Goal: Transaction & Acquisition: Book appointment/travel/reservation

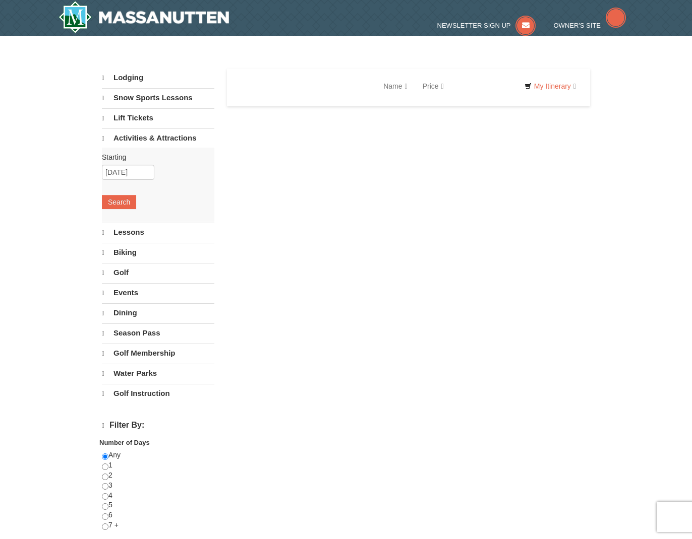
select select "9"
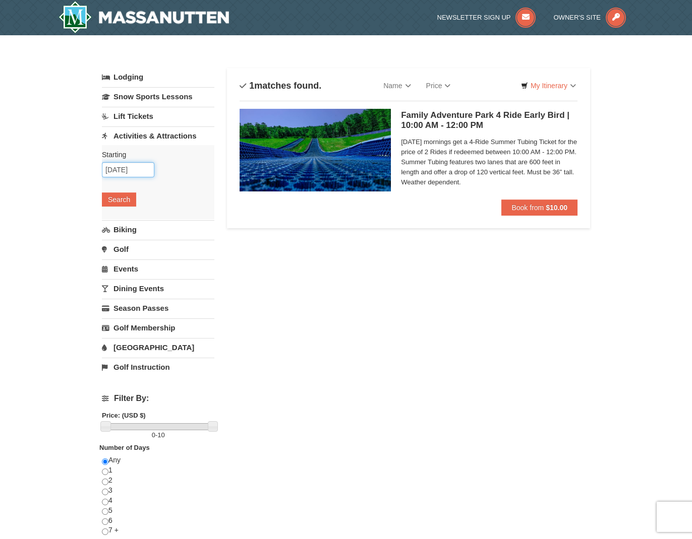
click at [125, 174] on input "10/11/2025" at bounding box center [128, 169] width 52 height 15
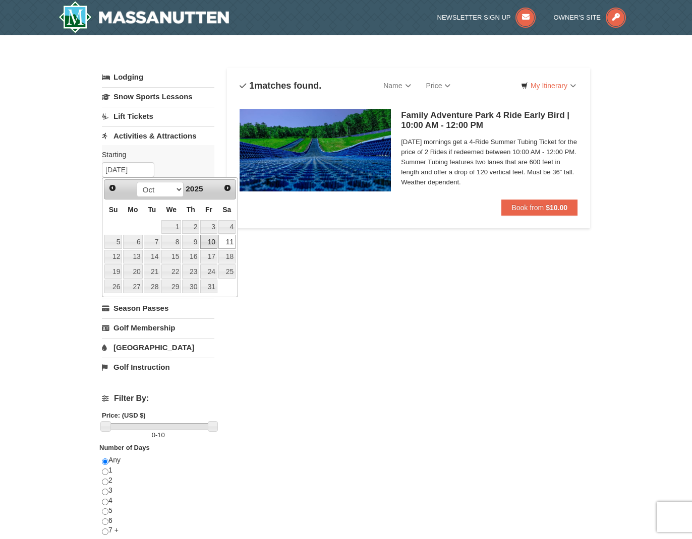
click at [214, 243] on link "10" at bounding box center [208, 242] width 17 height 14
type input "[DATE]"
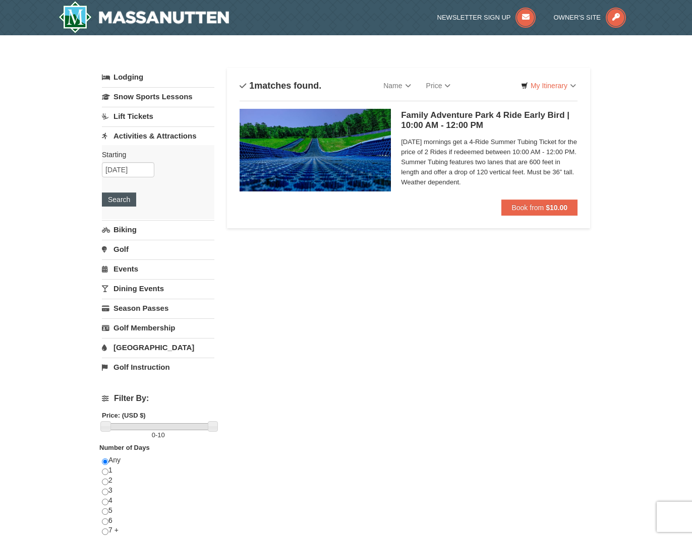
click at [121, 195] on button "Search" at bounding box center [119, 200] width 34 height 14
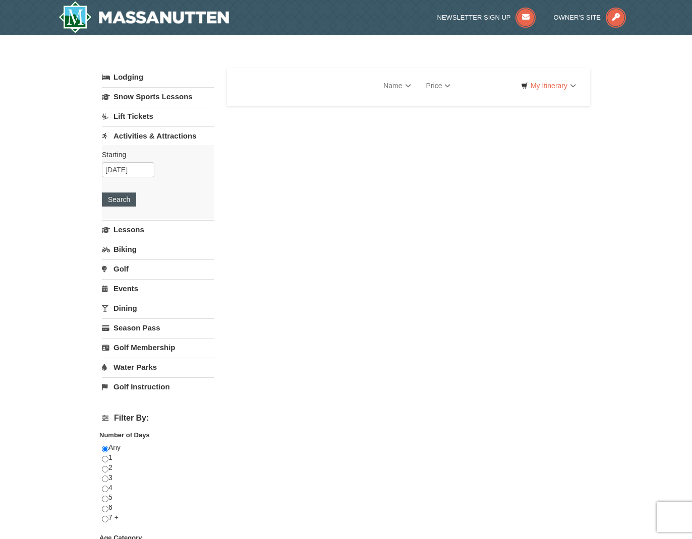
select select "9"
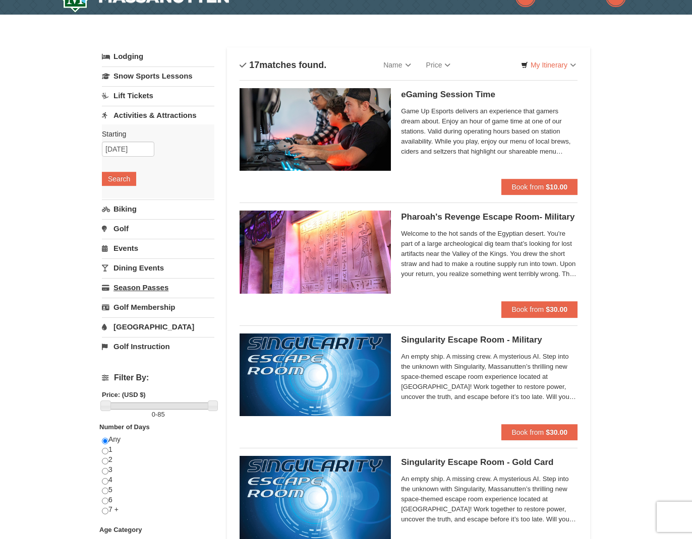
scroll to position [25, 0]
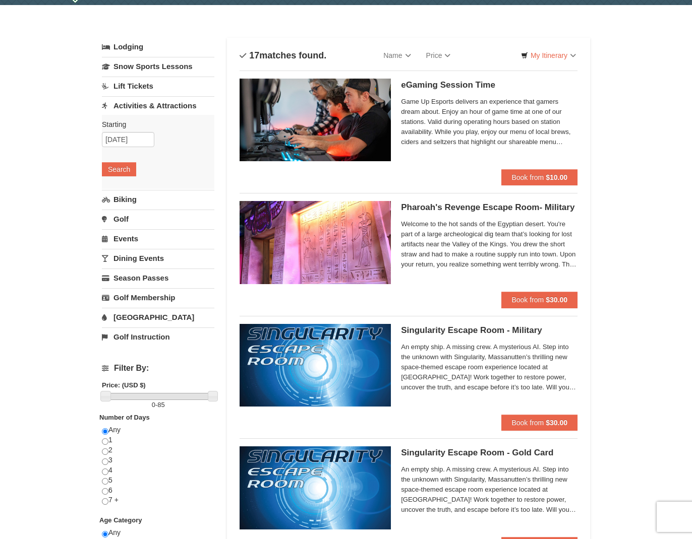
click at [131, 318] on link "[GEOGRAPHIC_DATA]" at bounding box center [158, 317] width 112 height 19
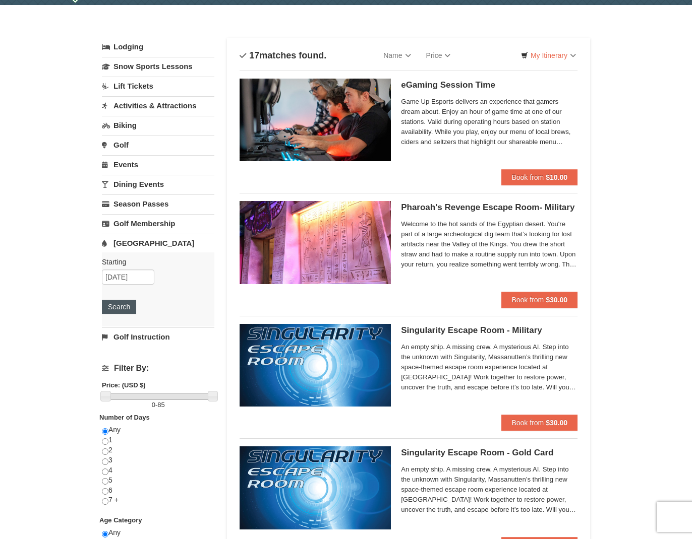
scroll to position [29, 0]
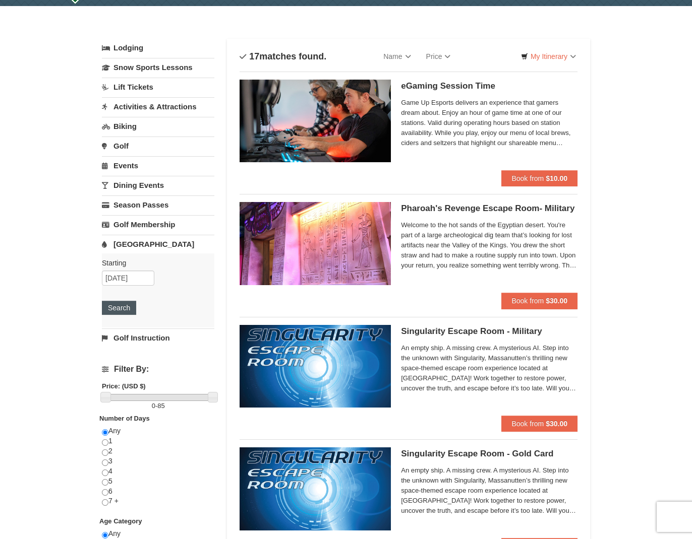
click at [132, 307] on button "Search" at bounding box center [119, 308] width 34 height 14
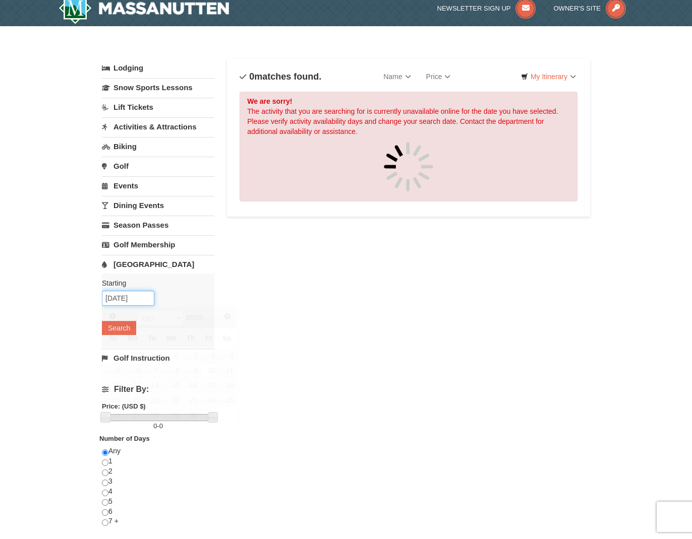
click at [124, 308] on body "Browser Not Supported We notice you are using a browser which will not provide …" at bounding box center [346, 421] width 692 height 861
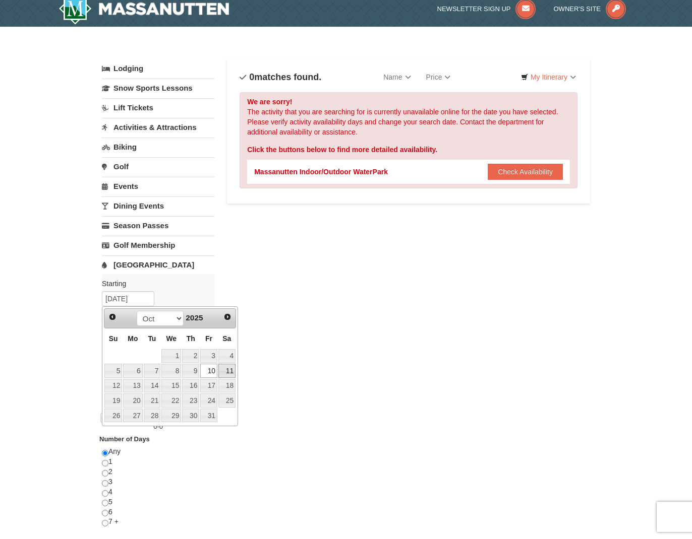
scroll to position [10, 0]
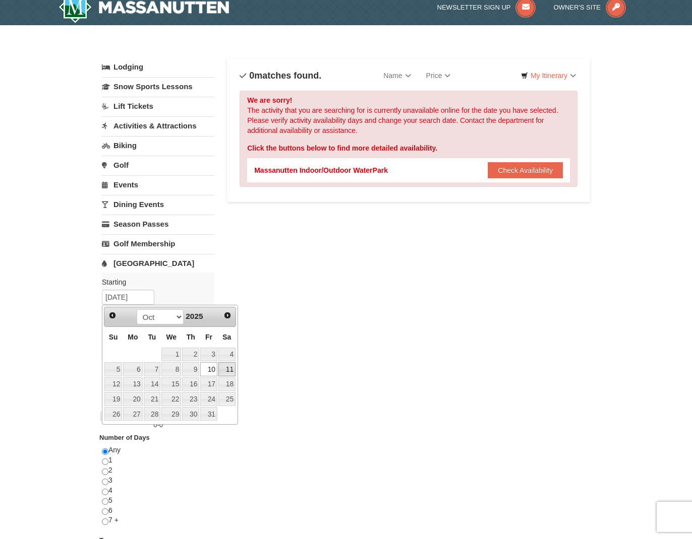
click at [230, 371] on link "11" at bounding box center [226, 370] width 17 height 14
type input "10/11/2025"
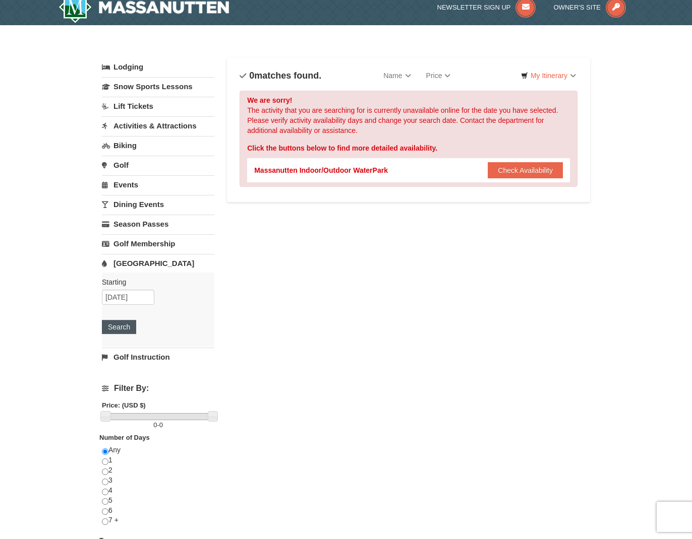
click at [124, 326] on button "Search" at bounding box center [119, 327] width 34 height 14
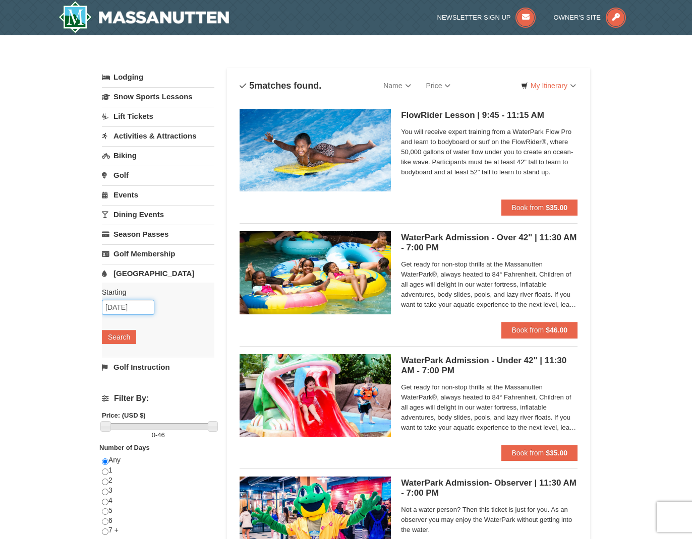
click at [132, 306] on input "10/11/2025" at bounding box center [128, 307] width 52 height 15
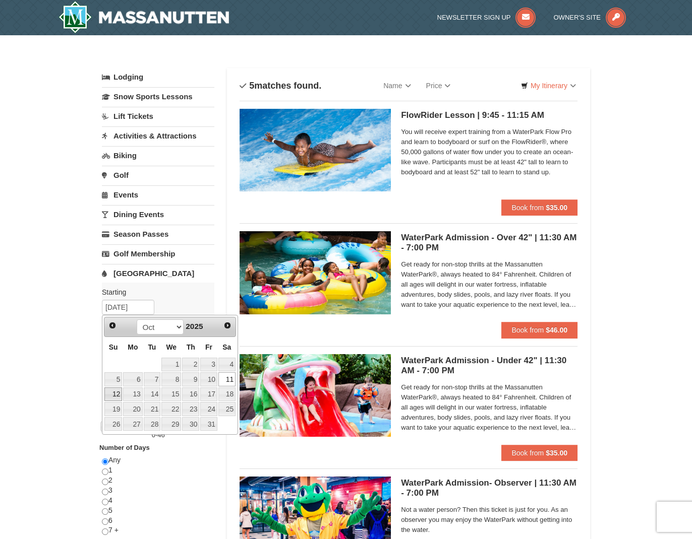
click at [118, 389] on link "12" at bounding box center [113, 395] width 18 height 14
type input "[DATE]"
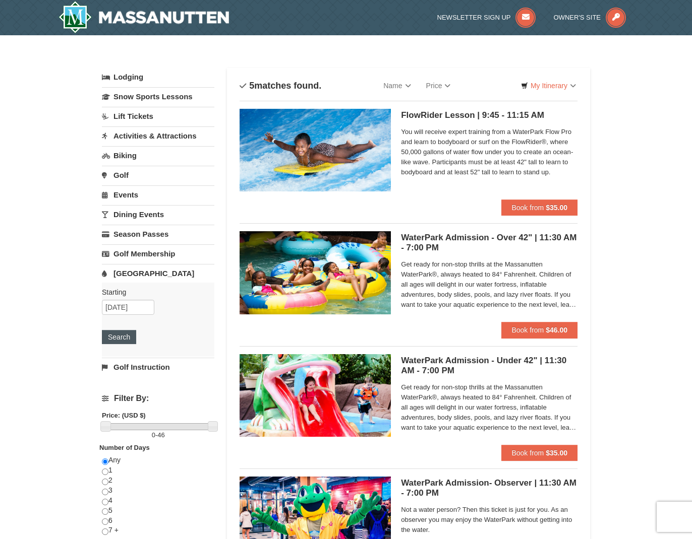
click at [116, 341] on button "Search" at bounding box center [119, 337] width 34 height 14
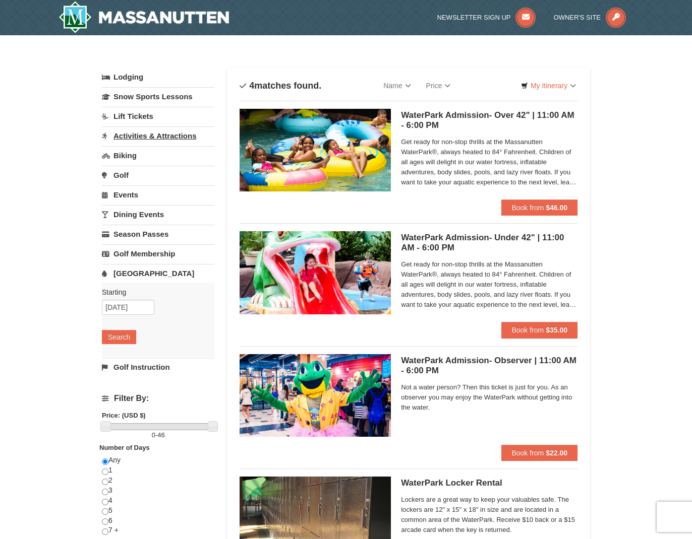
click at [157, 132] on link "Activities & Attractions" at bounding box center [158, 136] width 112 height 19
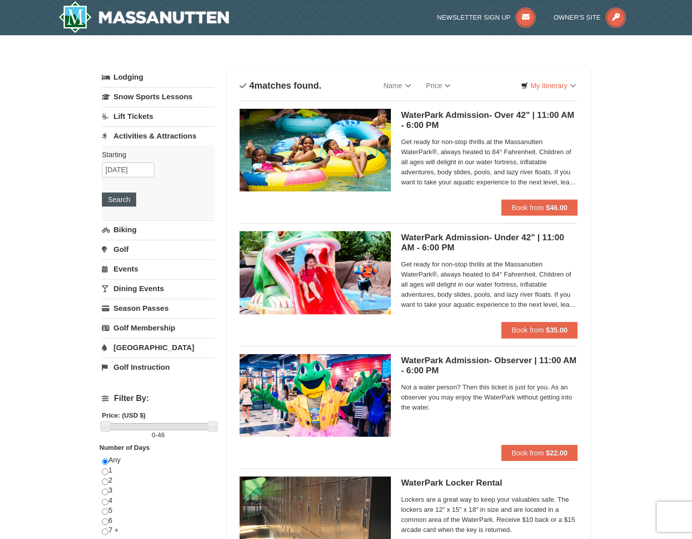
click at [128, 202] on button "Search" at bounding box center [119, 200] width 34 height 14
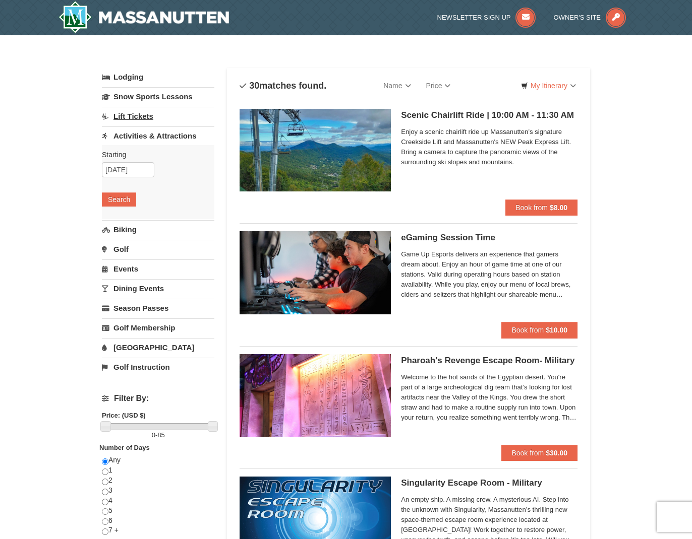
click at [139, 117] on link "Lift Tickets" at bounding box center [158, 116] width 112 height 19
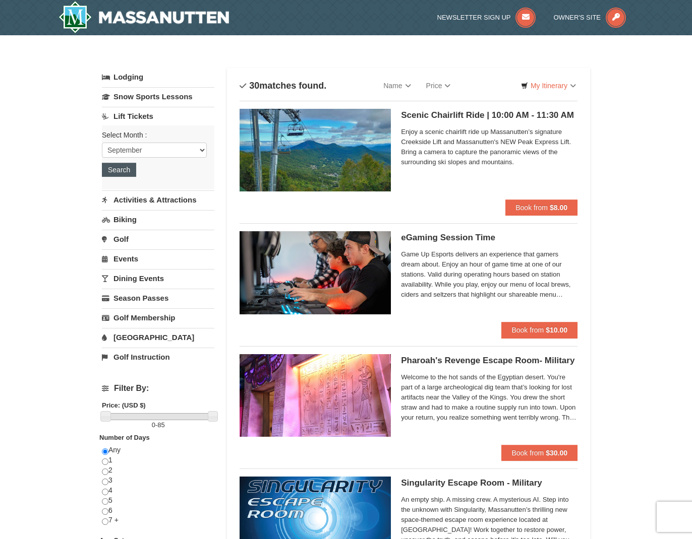
click at [125, 174] on button "Search" at bounding box center [119, 170] width 34 height 14
select select "10"
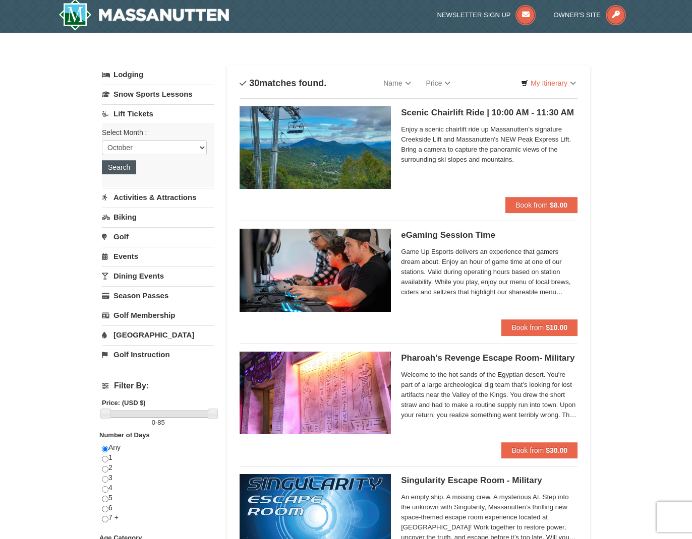
scroll to position [5, 0]
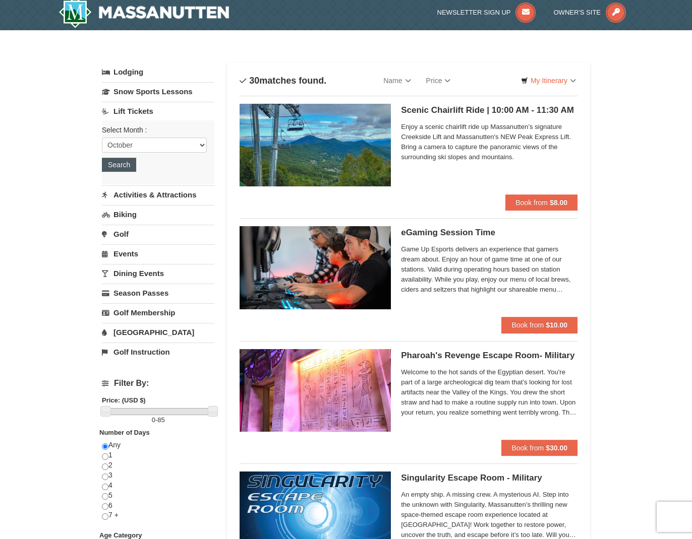
click at [127, 167] on button "Search" at bounding box center [119, 165] width 34 height 14
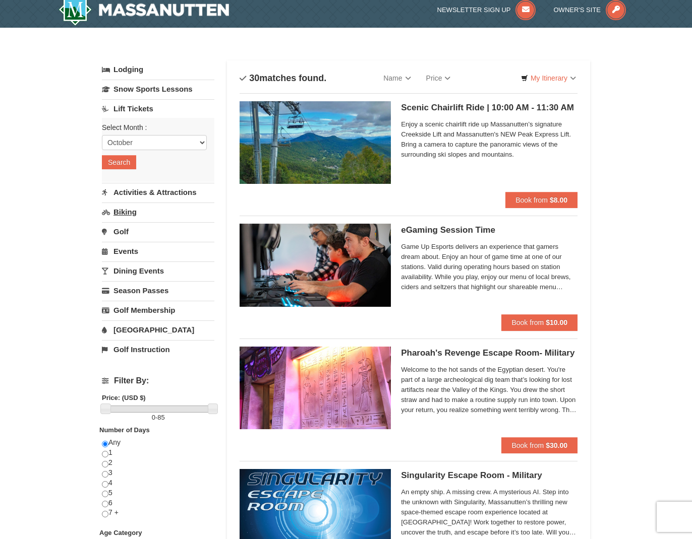
click at [124, 209] on link "Biking" at bounding box center [158, 212] width 112 height 19
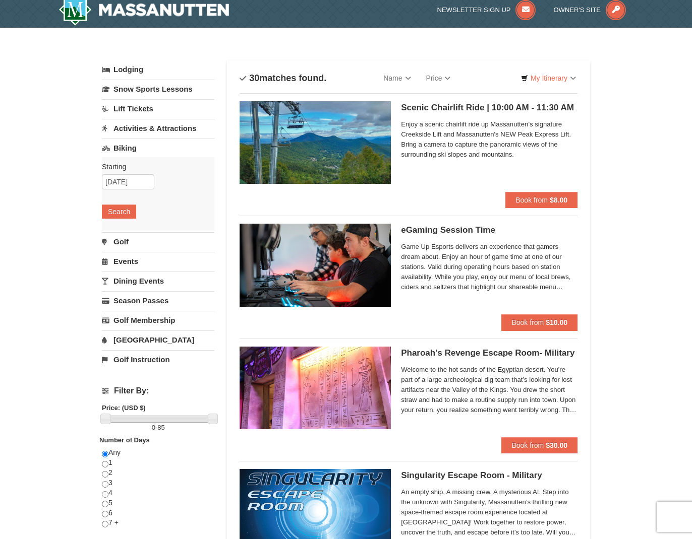
scroll to position [9, 0]
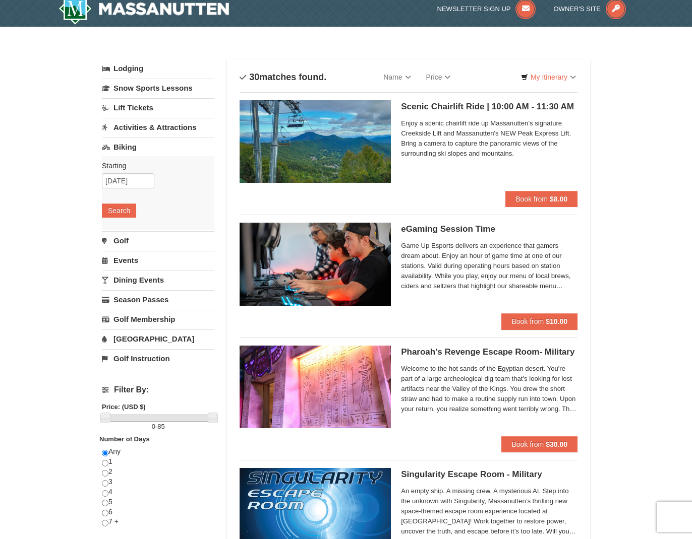
click at [135, 189] on div "Starting Please format dates MM/DD/YYYY Please format dates MM/DD/YYYY 10/12/20…" at bounding box center [158, 193] width 112 height 74
click at [135, 183] on input "10/12/2025" at bounding box center [128, 180] width 52 height 15
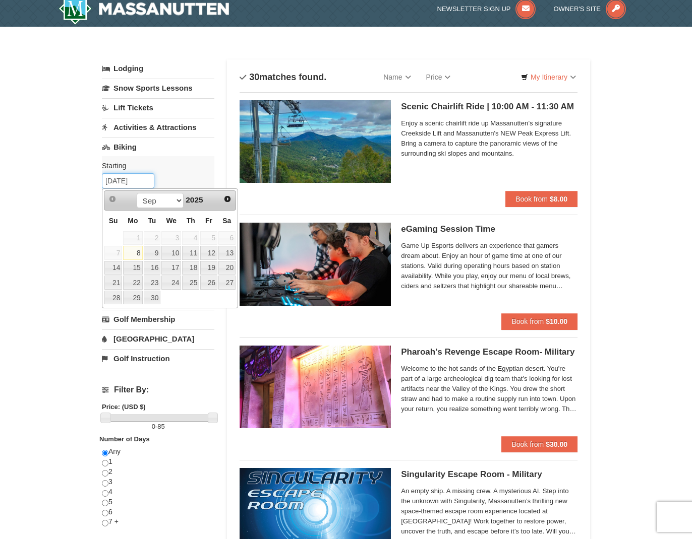
scroll to position [10, 0]
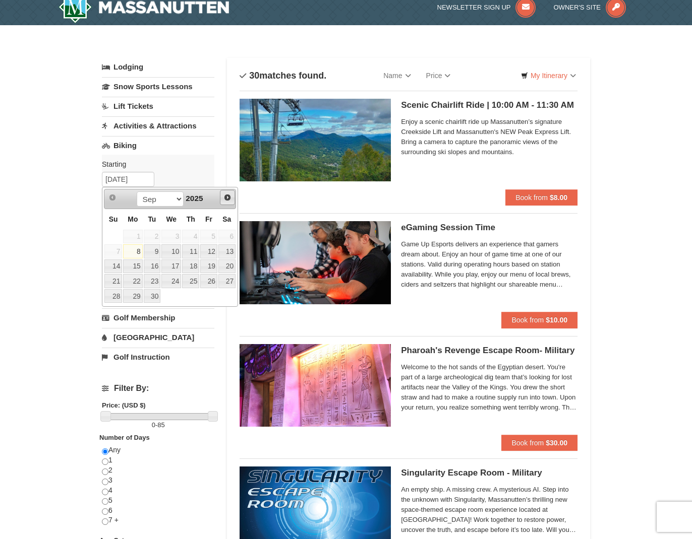
click at [229, 202] on link "Next" at bounding box center [227, 197] width 15 height 15
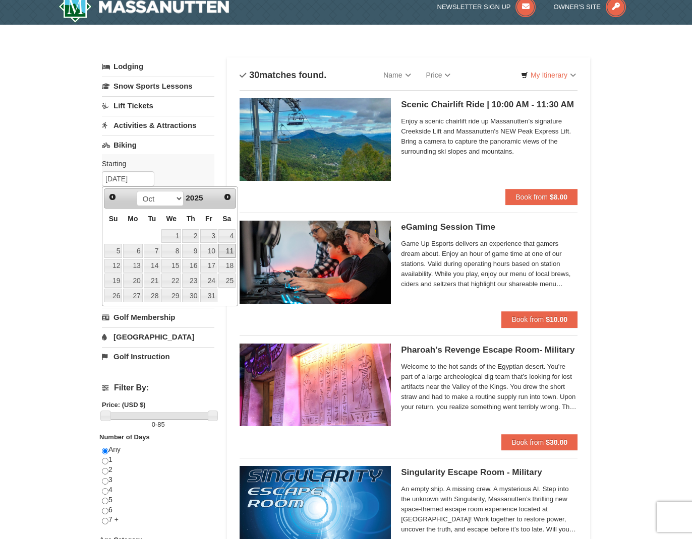
click at [224, 249] on link "11" at bounding box center [226, 251] width 17 height 14
type input "10/11/2025"
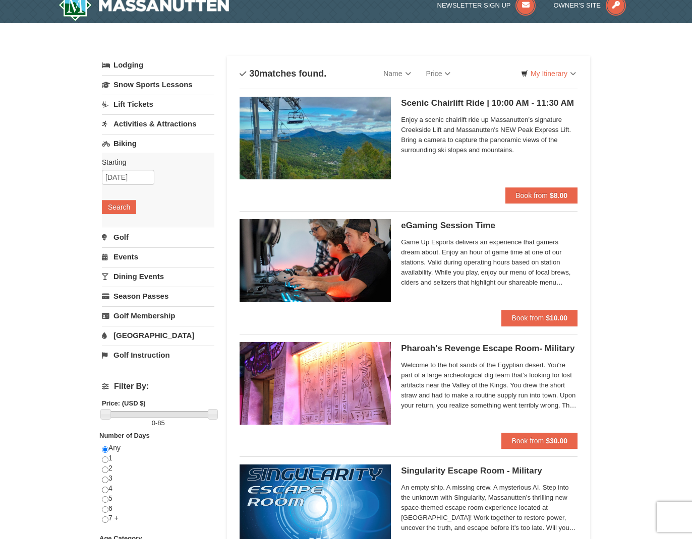
scroll to position [11, 0]
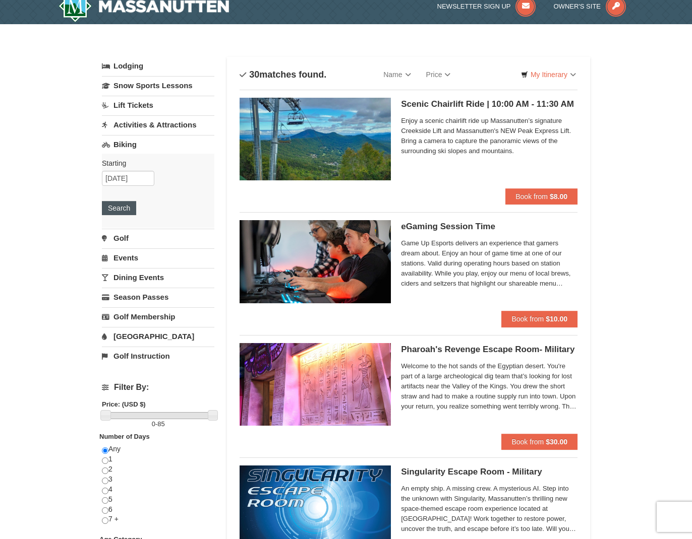
click at [127, 214] on button "Search" at bounding box center [119, 208] width 34 height 14
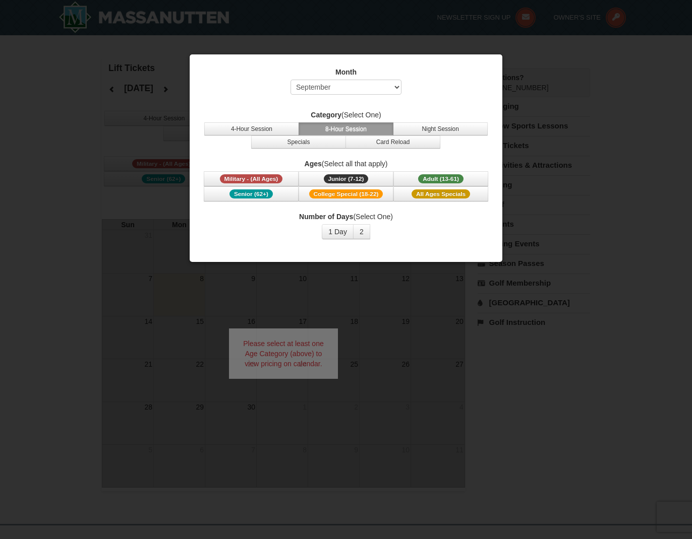
select select "9"
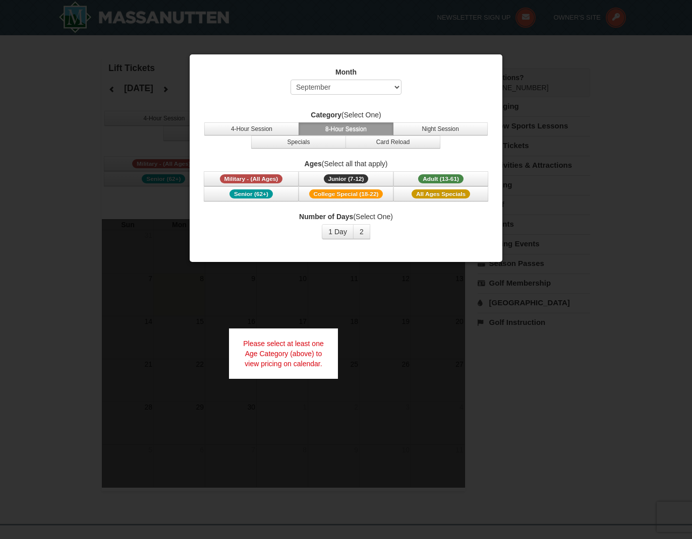
click at [414, 294] on div at bounding box center [346, 269] width 692 height 539
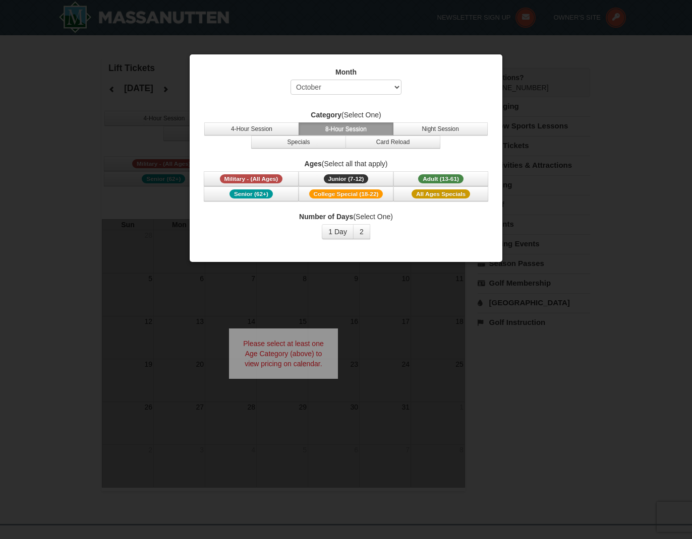
select select "10"
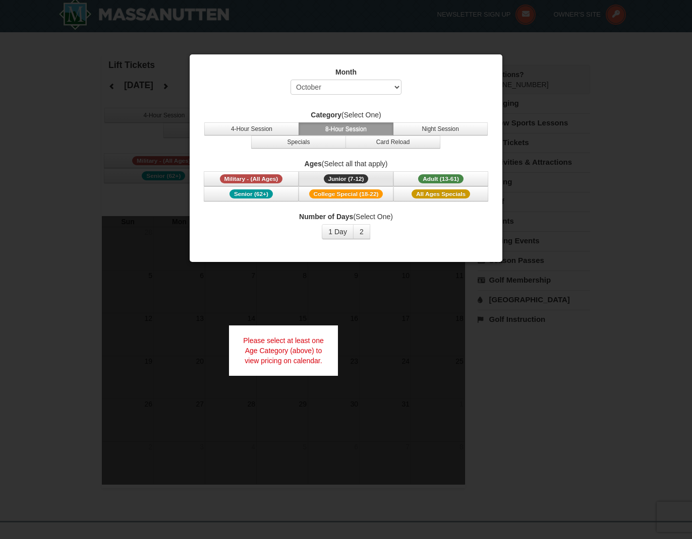
scroll to position [4, 0]
click at [344, 180] on span "Junior (7-12)" at bounding box center [346, 178] width 45 height 9
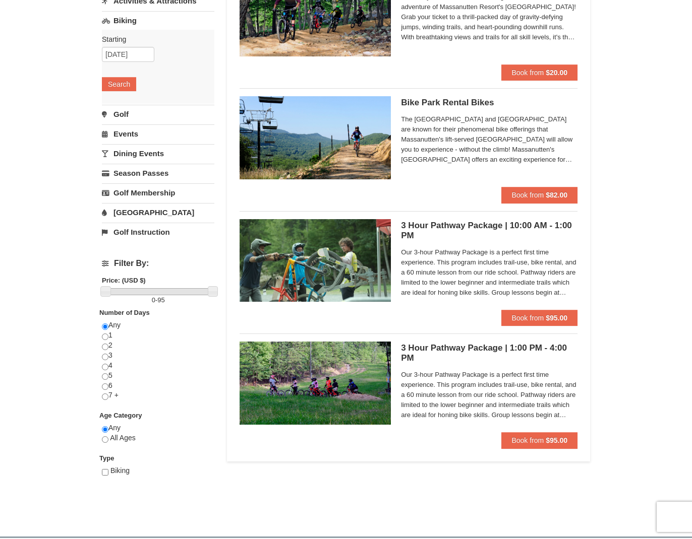
scroll to position [137, 0]
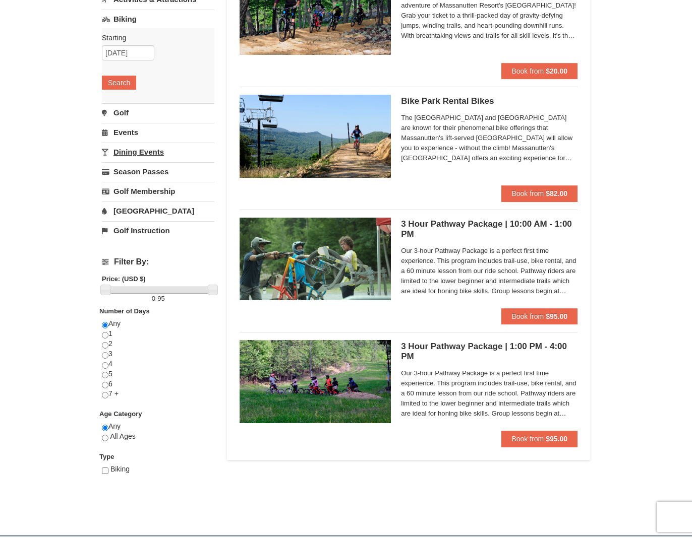
click at [139, 151] on link "Dining Events" at bounding box center [158, 152] width 112 height 19
click at [124, 144] on button "Search" at bounding box center [119, 142] width 34 height 14
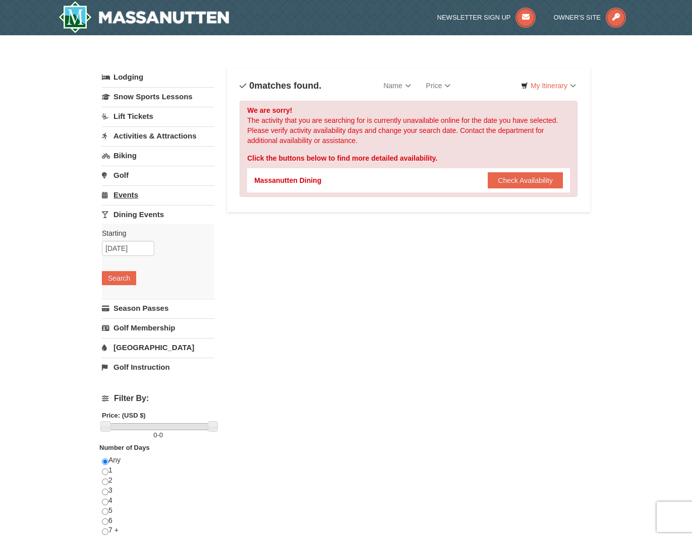
click at [118, 196] on link "Events" at bounding box center [158, 195] width 112 height 19
click at [118, 255] on button "Search" at bounding box center [119, 259] width 34 height 14
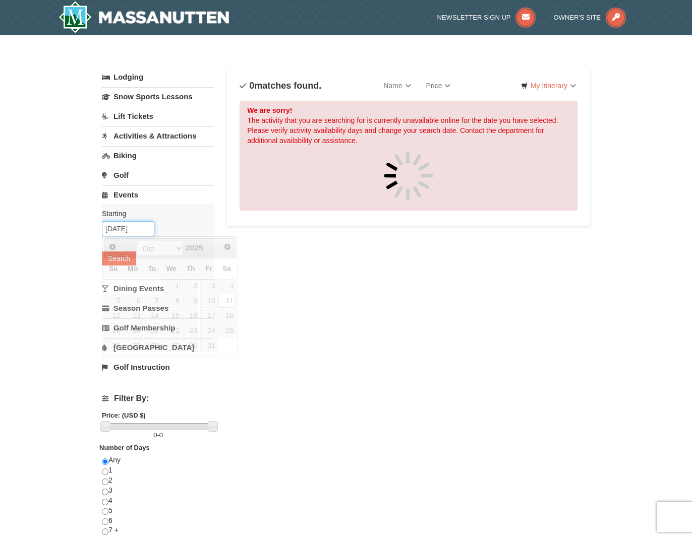
click at [133, 231] on input "[DATE]" at bounding box center [128, 228] width 52 height 15
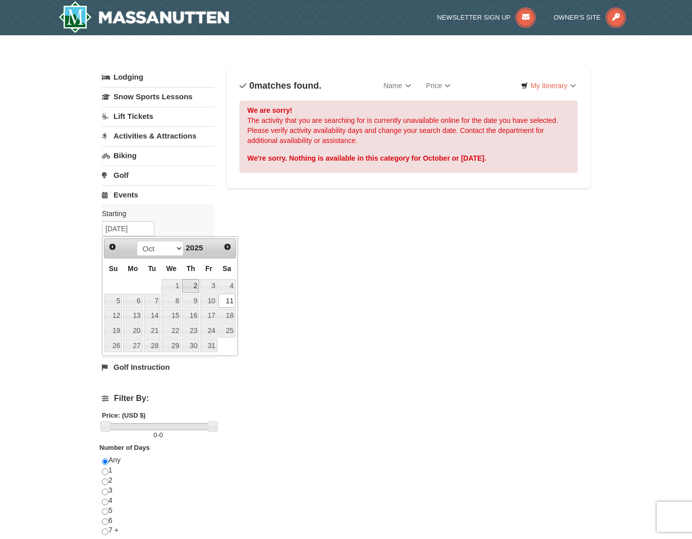
click at [189, 284] on link "2" at bounding box center [190, 286] width 17 height 14
type input "[DATE]"
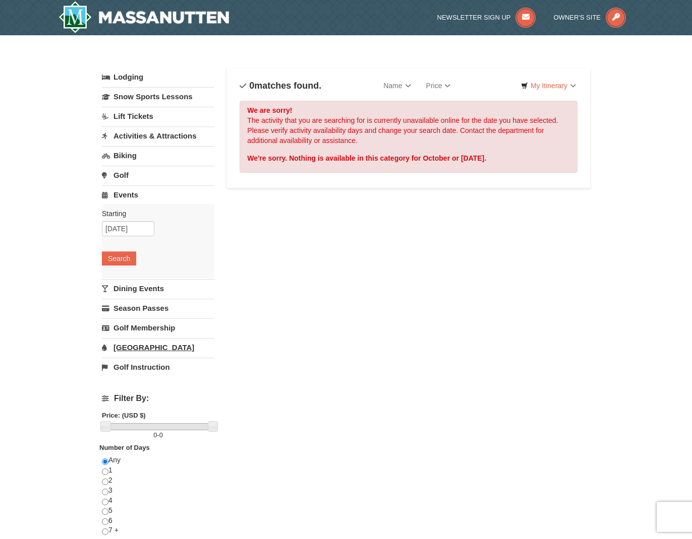
click at [128, 340] on link "[GEOGRAPHIC_DATA]" at bounding box center [158, 347] width 112 height 19
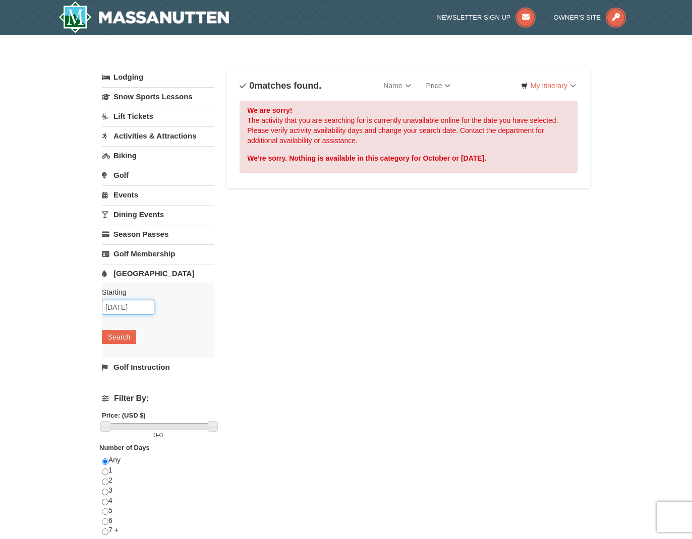
click at [130, 311] on input "[DATE]" at bounding box center [128, 307] width 52 height 15
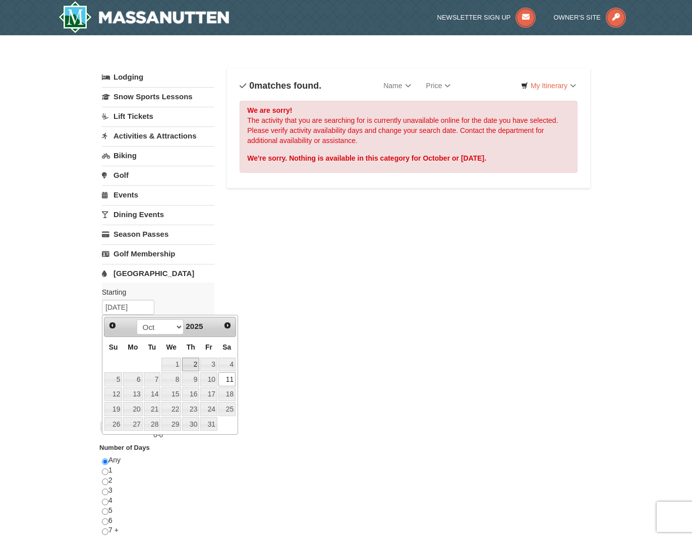
click at [190, 364] on link "2" at bounding box center [190, 365] width 17 height 14
type input "[DATE]"
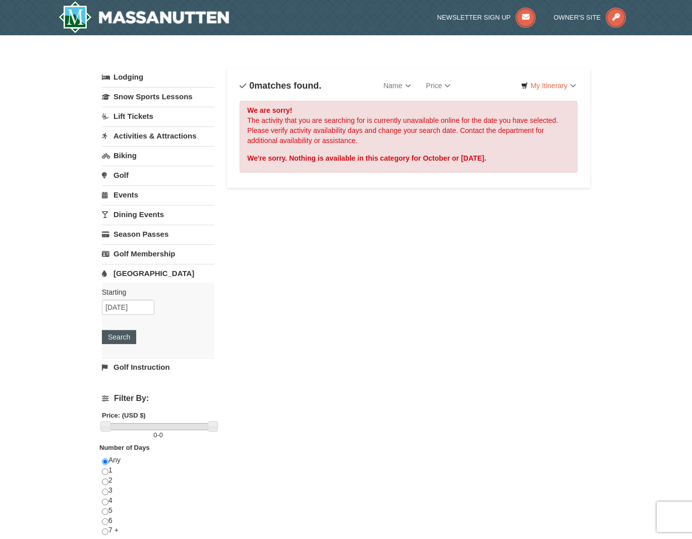
click at [126, 342] on button "Search" at bounding box center [119, 337] width 34 height 14
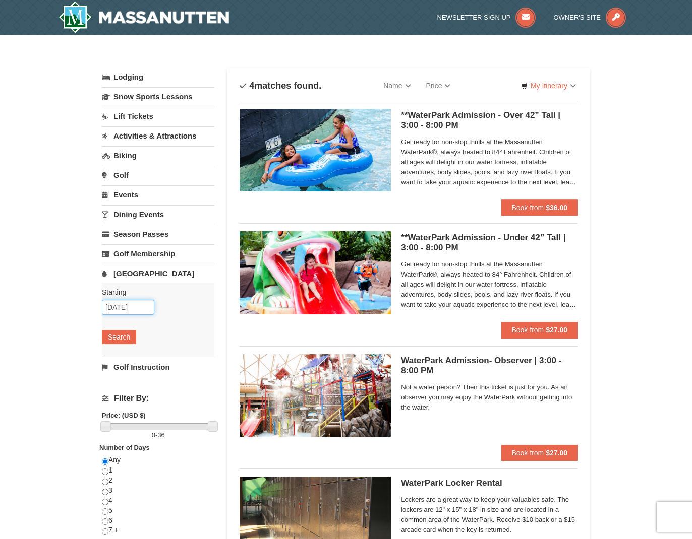
click at [126, 310] on input "[DATE]" at bounding box center [128, 307] width 52 height 15
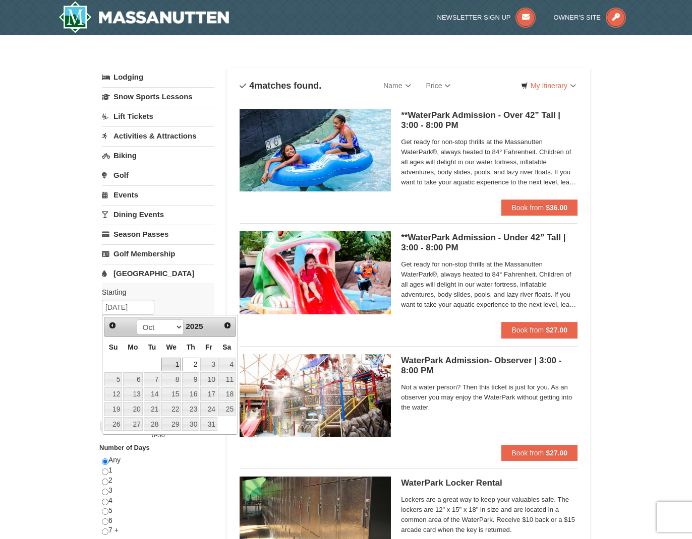
click at [174, 366] on link "1" at bounding box center [171, 365] width 20 height 14
type input "[DATE]"
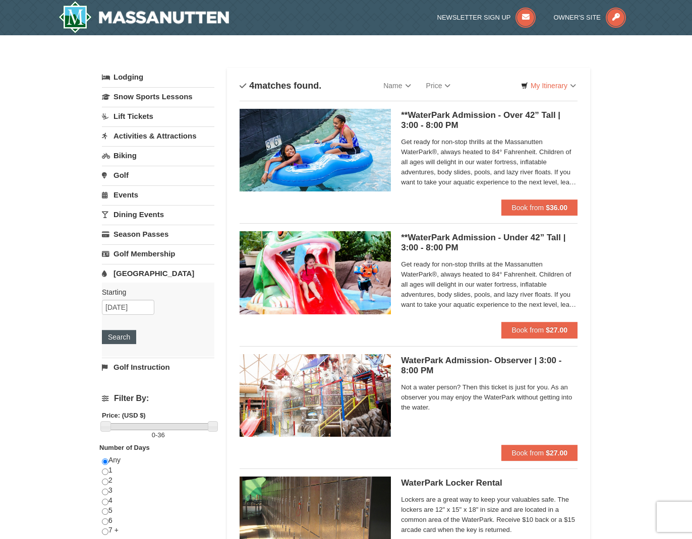
click at [126, 340] on button "Search" at bounding box center [119, 337] width 34 height 14
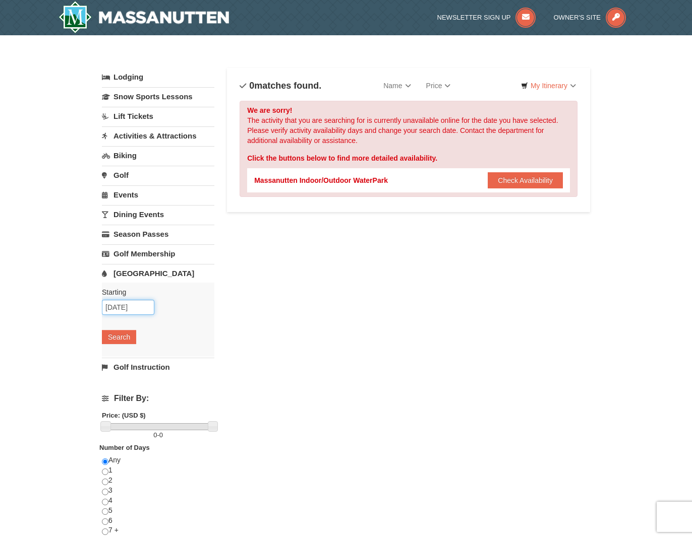
click at [129, 311] on input "[DATE]" at bounding box center [128, 307] width 52 height 15
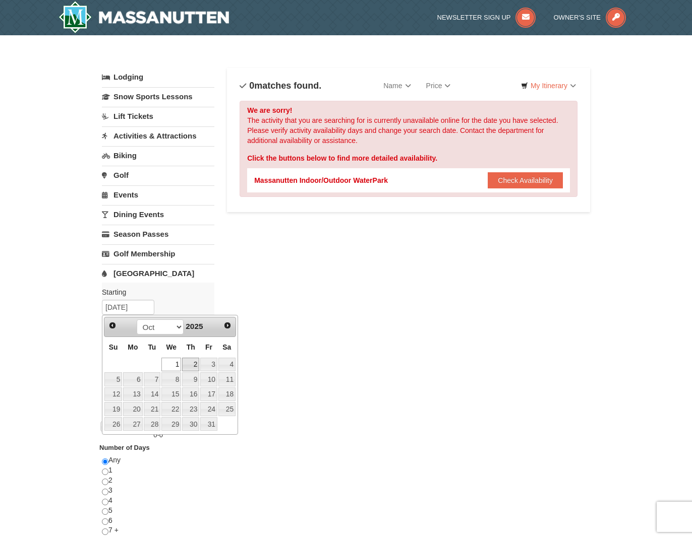
click at [191, 360] on link "2" at bounding box center [190, 365] width 17 height 14
type input "[DATE]"
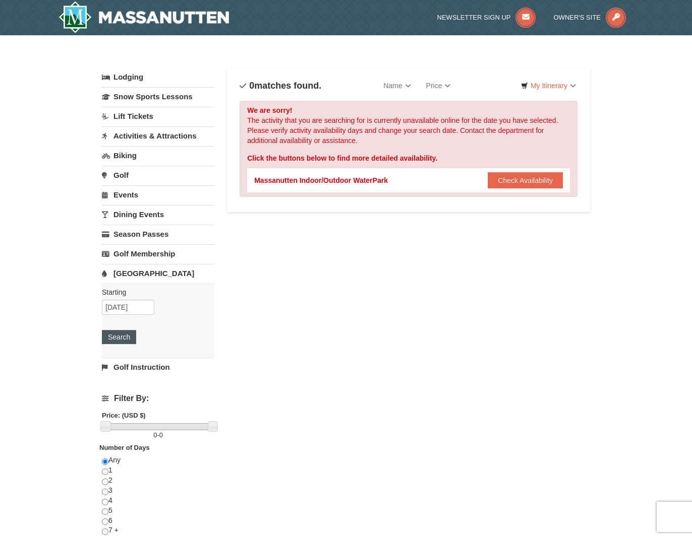
click at [115, 338] on button "Search" at bounding box center [119, 337] width 34 height 14
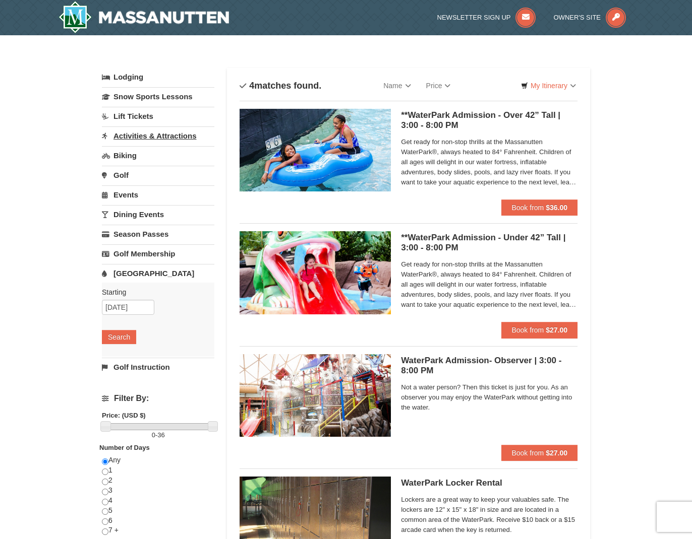
click at [170, 135] on link "Activities & Attractions" at bounding box center [158, 136] width 112 height 19
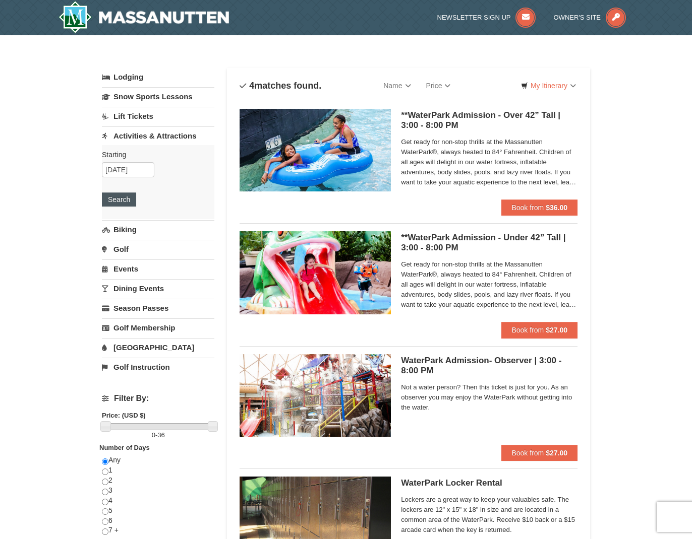
click at [123, 197] on button "Search" at bounding box center [119, 200] width 34 height 14
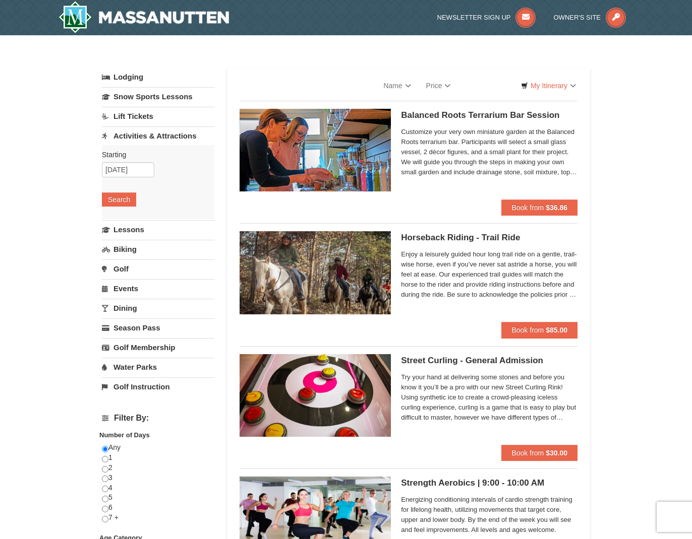
select select "9"
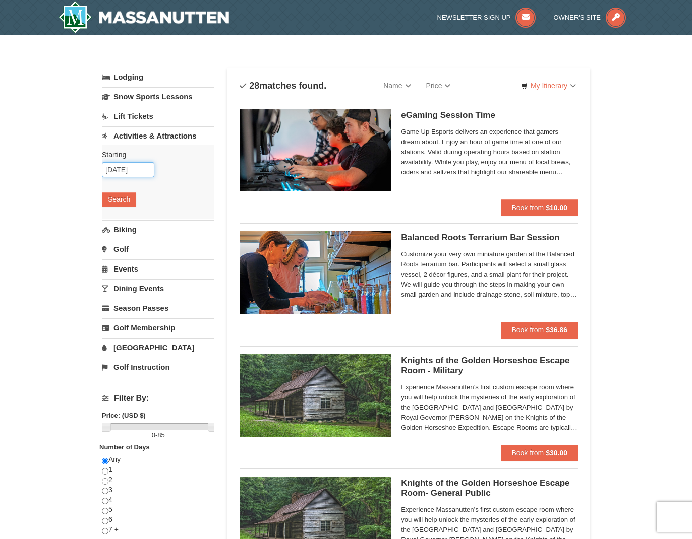
click at [131, 170] on input "10/02/2025" at bounding box center [128, 169] width 52 height 15
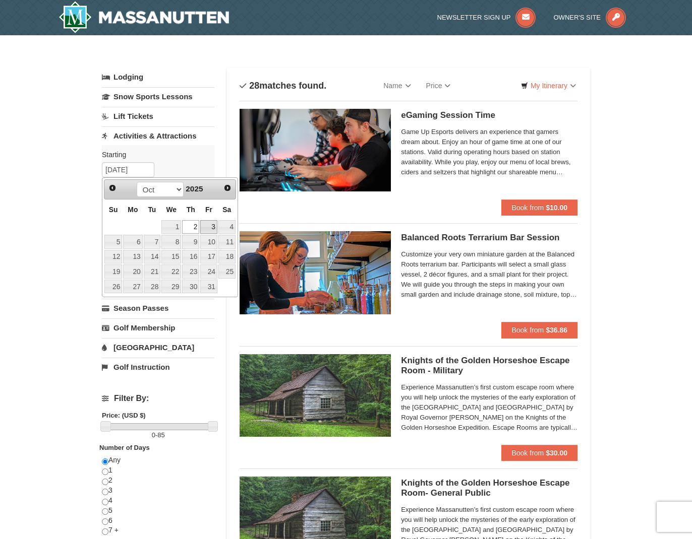
click at [211, 222] on link "3" at bounding box center [208, 227] width 17 height 14
type input "[DATE]"
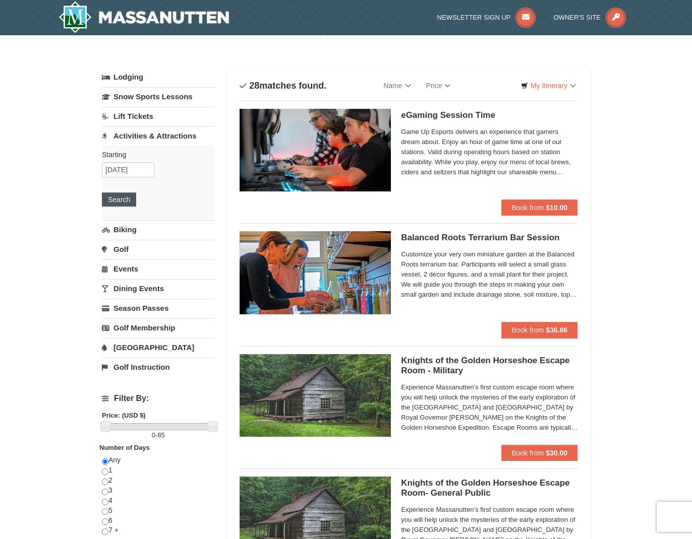
click at [122, 204] on button "Search" at bounding box center [119, 200] width 34 height 14
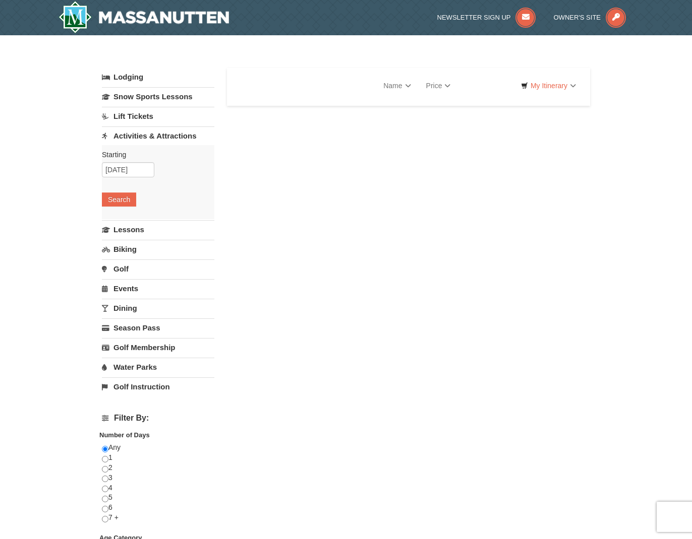
select select "9"
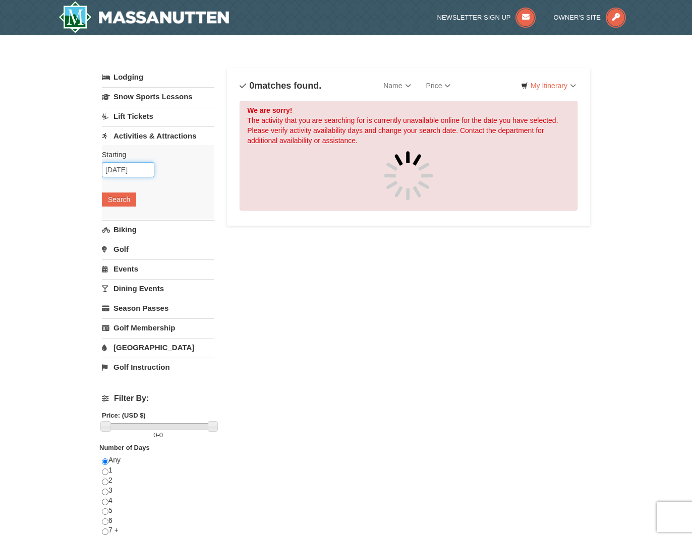
click at [132, 173] on input "10/01/2025" at bounding box center [128, 169] width 52 height 15
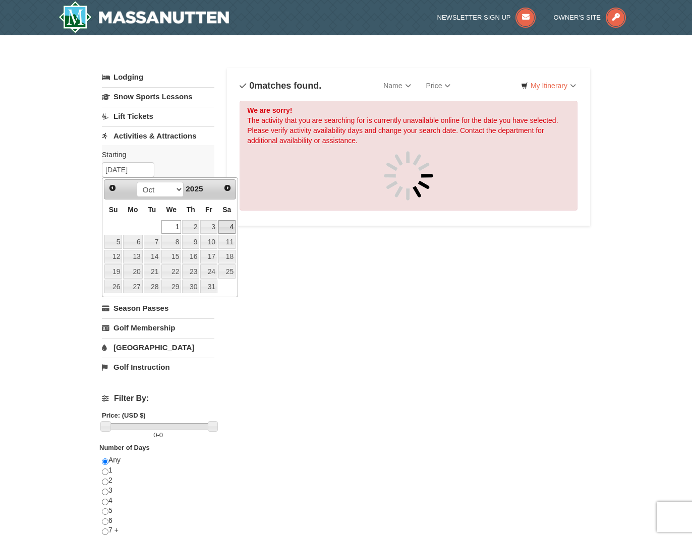
click at [222, 229] on link "4" at bounding box center [226, 227] width 17 height 14
type input "10/04/2025"
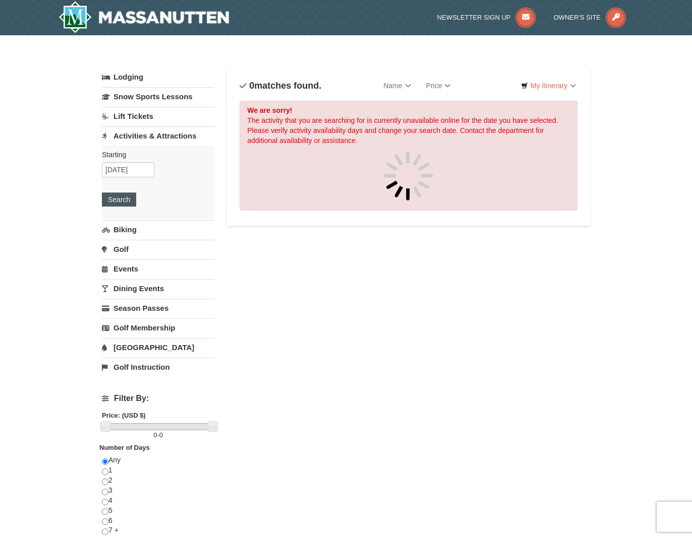
click at [118, 194] on button "Search" at bounding box center [119, 200] width 34 height 14
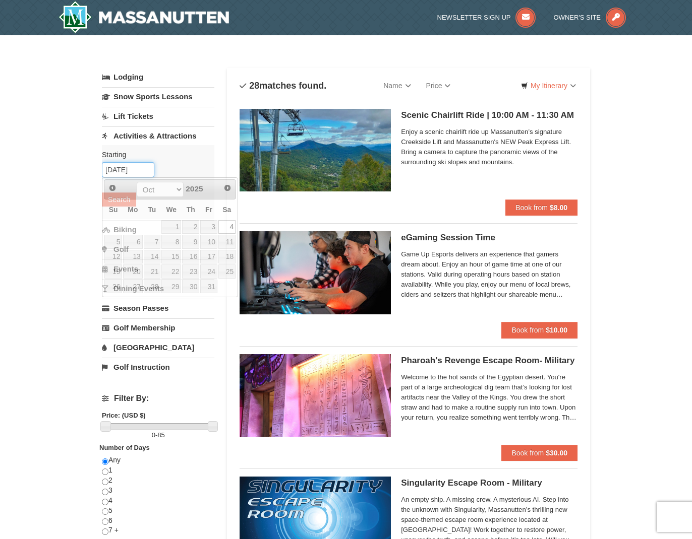
click at [135, 172] on input "10/04/2025" at bounding box center [128, 169] width 52 height 15
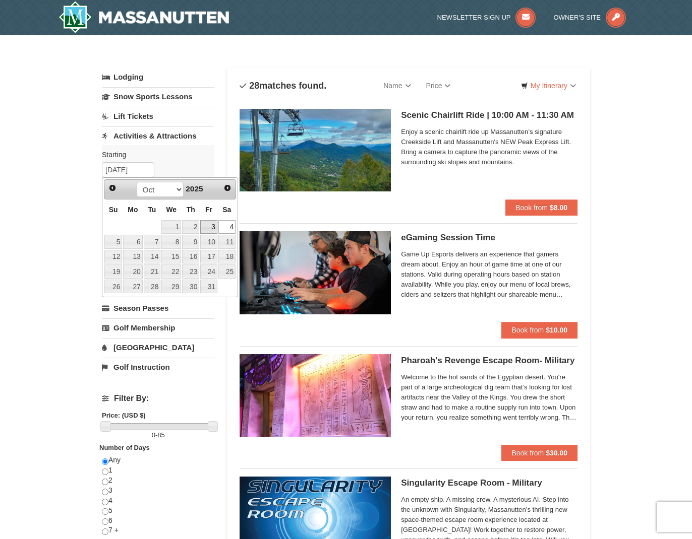
click at [212, 227] on link "3" at bounding box center [208, 227] width 17 height 14
type input "[DATE]"
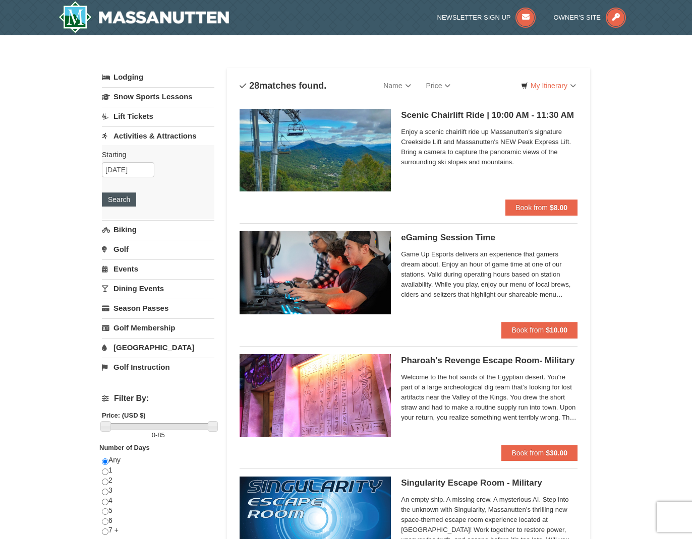
click at [124, 201] on button "Search" at bounding box center [119, 200] width 34 height 14
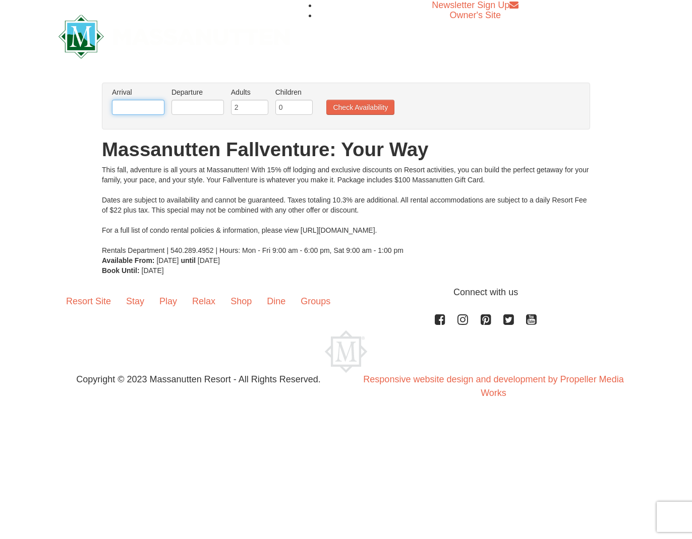
click at [125, 105] on input "text" at bounding box center [138, 107] width 52 height 15
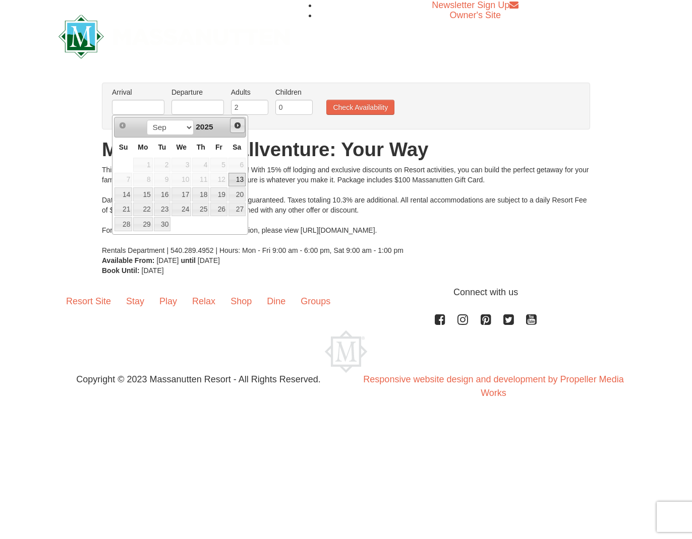
click at [236, 124] on span "Next" at bounding box center [237, 126] width 8 height 8
click at [184, 163] on link "1" at bounding box center [181, 165] width 20 height 14
type input "[DATE]"
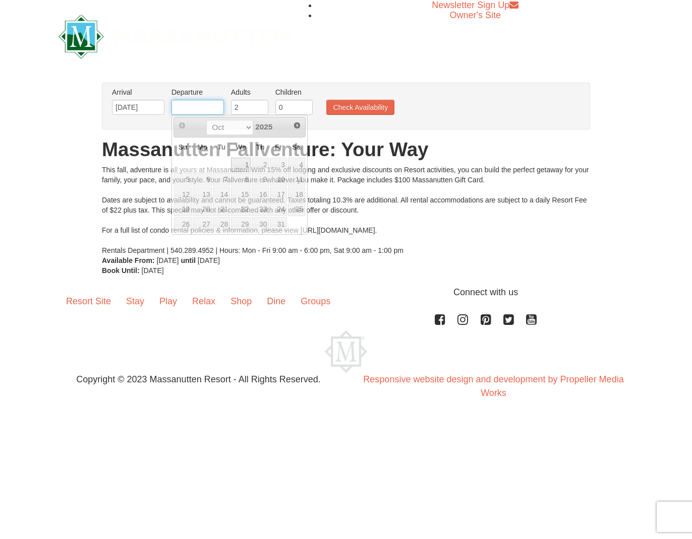
click at [198, 109] on input "text" at bounding box center [197, 107] width 52 height 15
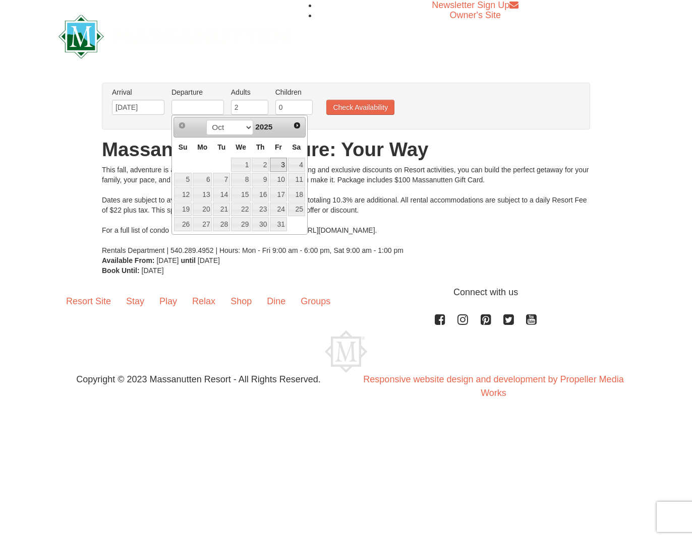
click at [278, 159] on link "3" at bounding box center [278, 165] width 17 height 14
type input "[DATE]"
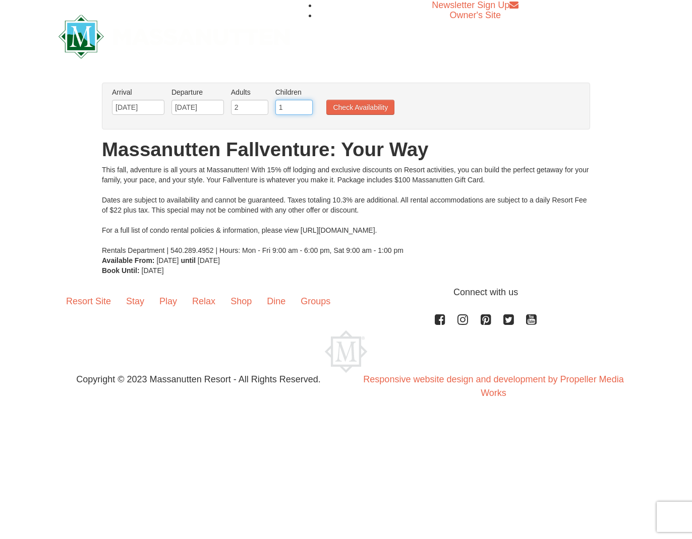
click at [305, 106] on input "1" at bounding box center [293, 107] width 37 height 15
type input "2"
click at [305, 106] on input "2" at bounding box center [293, 107] width 37 height 15
click at [358, 107] on button "Check Availability" at bounding box center [360, 107] width 68 height 15
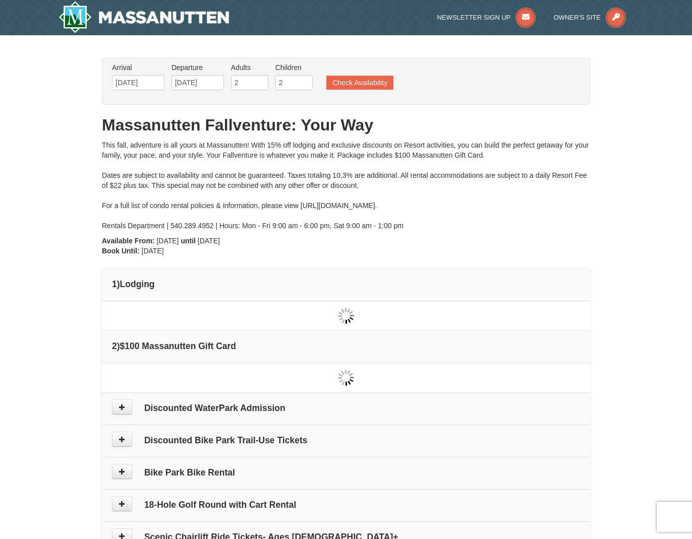
type input "[DATE]"
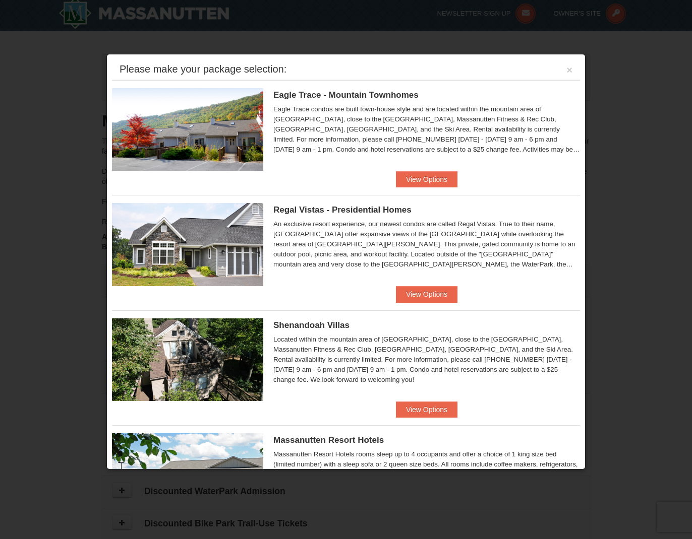
scroll to position [4, 0]
click at [431, 183] on button "View Options" at bounding box center [427, 179] width 62 height 16
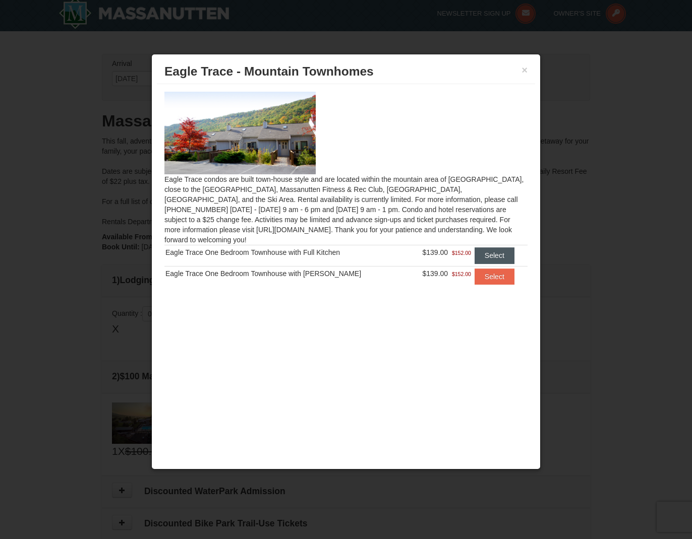
click at [487, 248] on button "Select" at bounding box center [494, 256] width 40 height 16
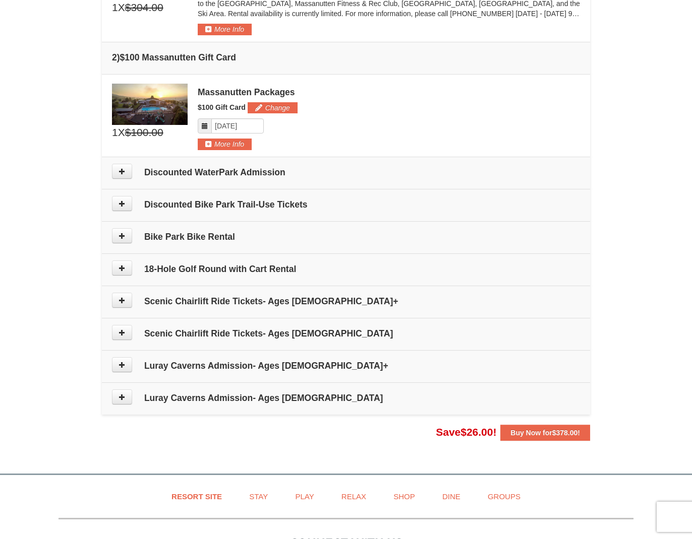
scroll to position [371, 0]
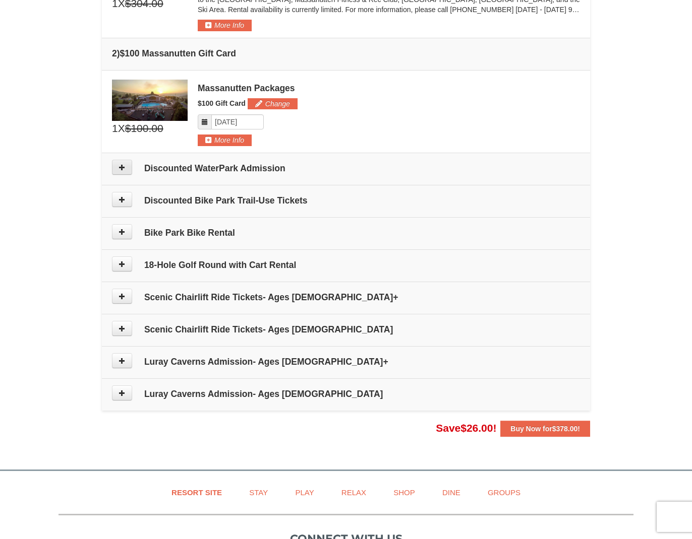
click at [122, 169] on icon at bounding box center [121, 167] width 7 height 7
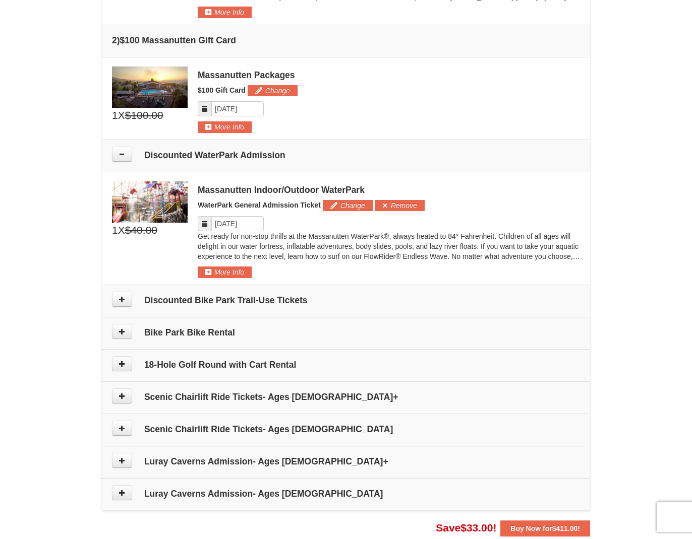
scroll to position [382, 0]
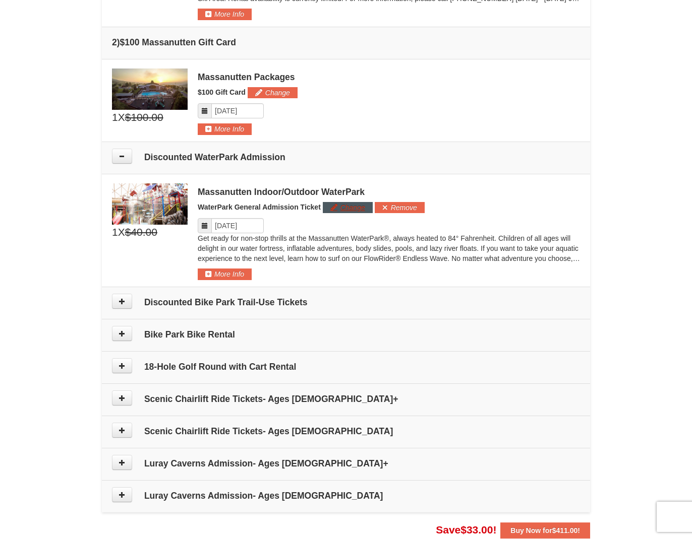
click at [355, 204] on button "Change" at bounding box center [348, 207] width 50 height 11
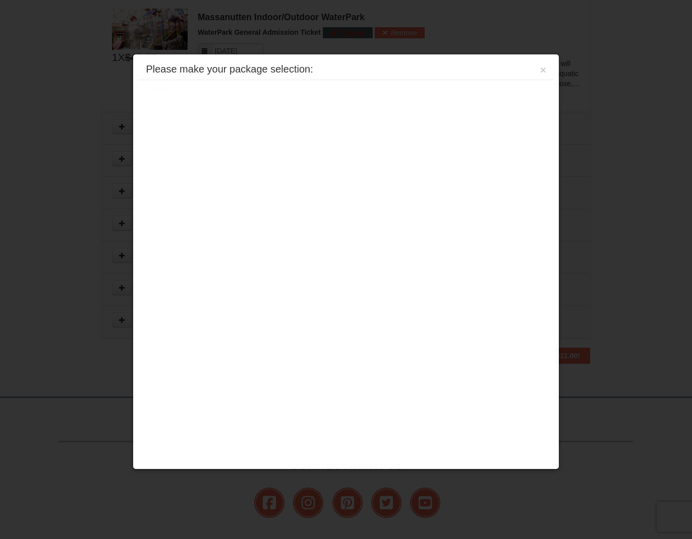
scroll to position [565, 0]
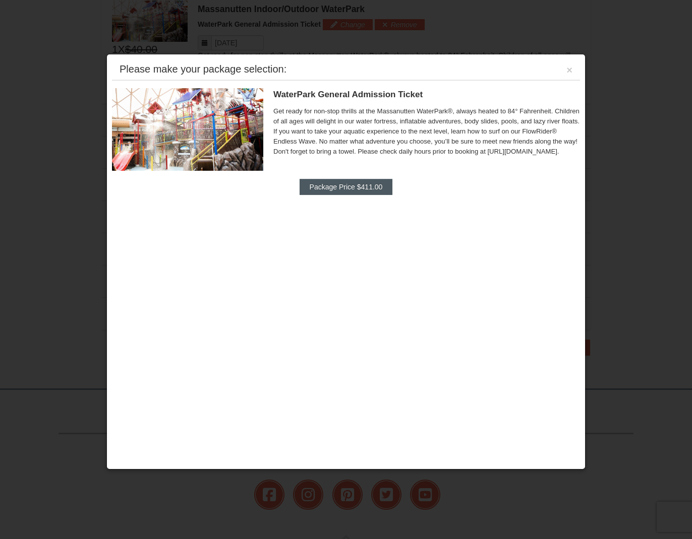
click at [354, 190] on button "Package Price $411.00" at bounding box center [345, 187] width 93 height 16
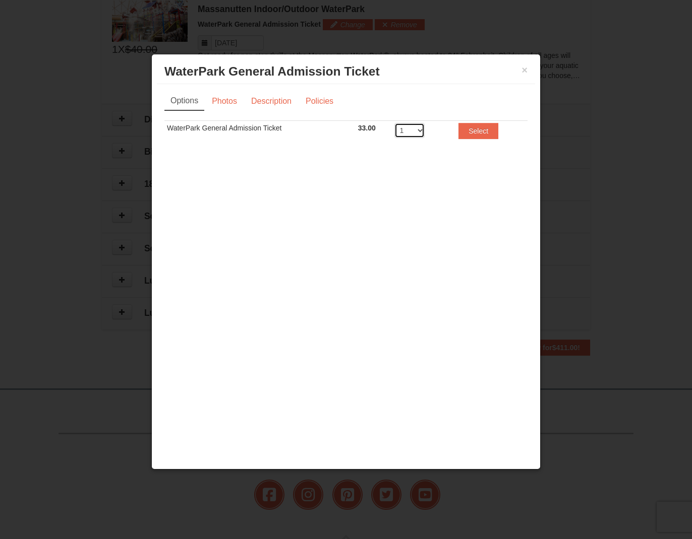
select select "4"
click at [467, 132] on button "Select" at bounding box center [478, 131] width 40 height 16
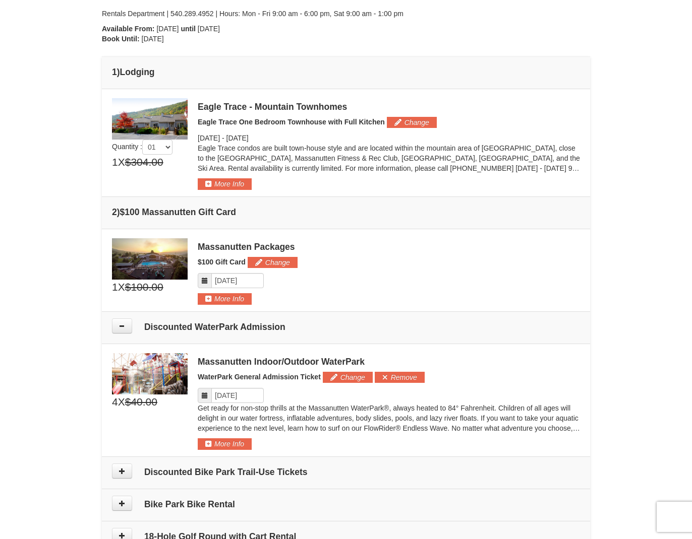
scroll to position [207, 0]
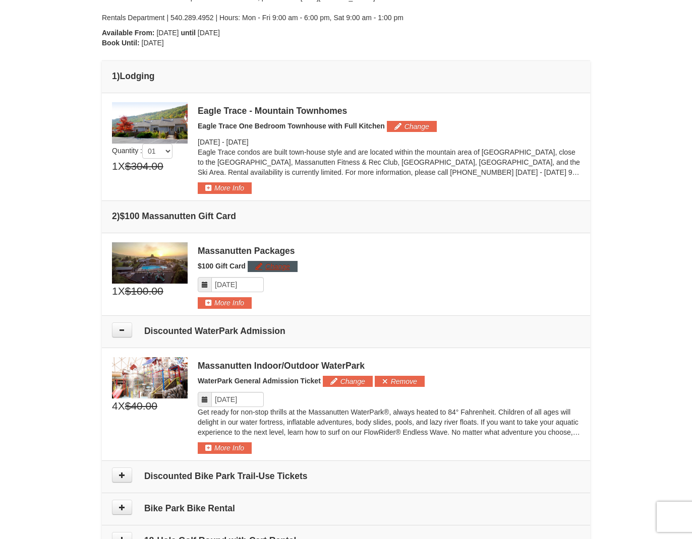
click at [288, 266] on button "Change" at bounding box center [273, 266] width 50 height 11
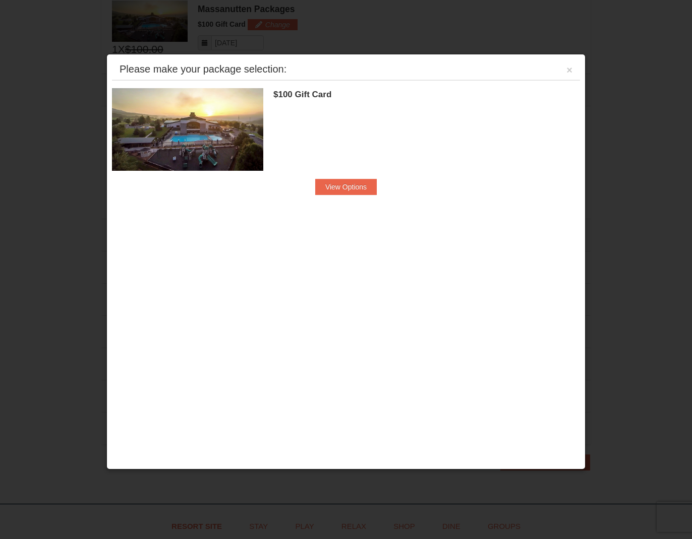
scroll to position [449, 0]
click at [569, 71] on button "×" at bounding box center [569, 70] width 6 height 10
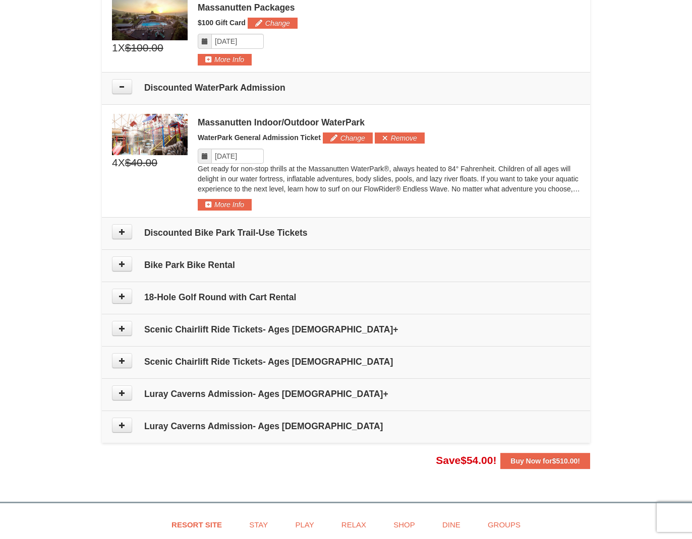
click at [121, 395] on icon at bounding box center [121, 393] width 7 height 7
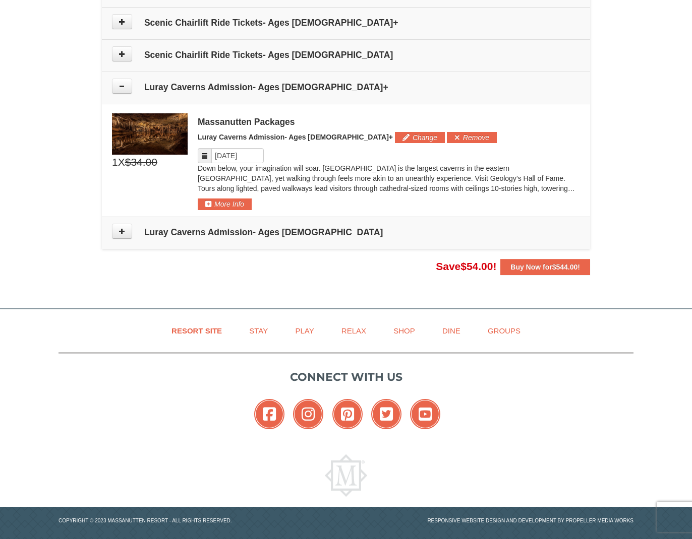
scroll to position [768, 0]
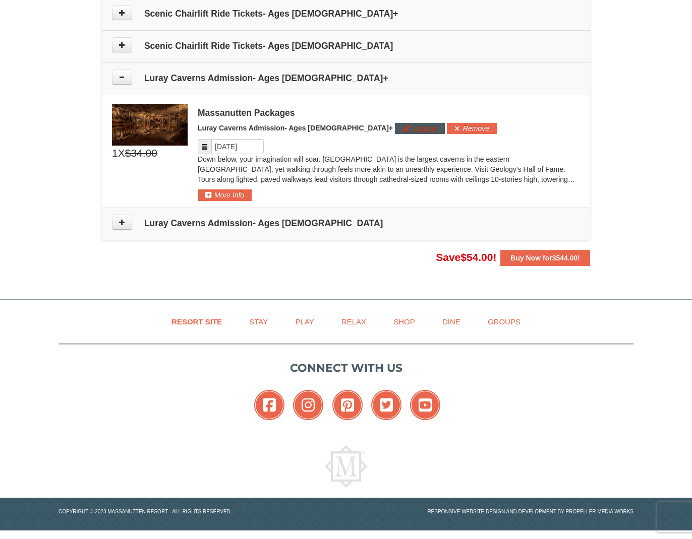
click at [395, 125] on button "Change" at bounding box center [420, 128] width 50 height 11
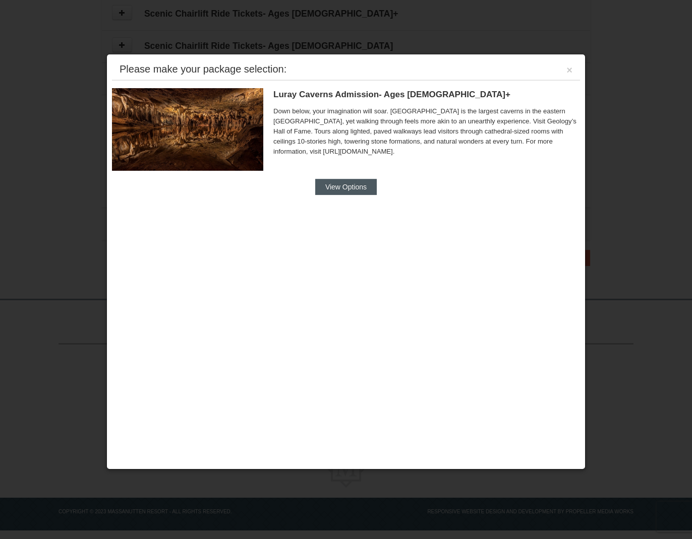
click at [350, 190] on button "View Options" at bounding box center [346, 187] width 62 height 16
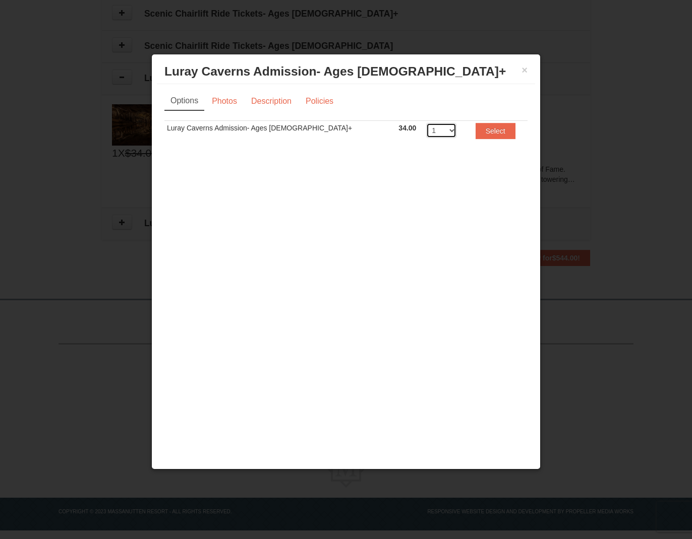
select select "3"
click at [479, 130] on button "Select" at bounding box center [495, 131] width 40 height 16
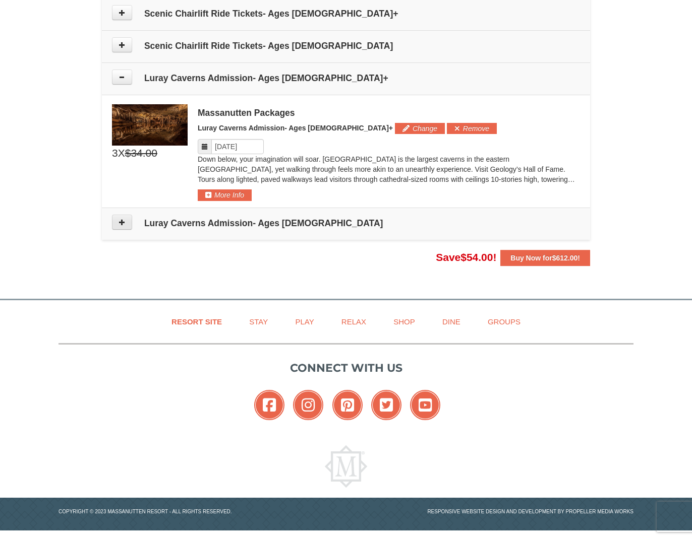
click at [118, 223] on button at bounding box center [122, 222] width 20 height 15
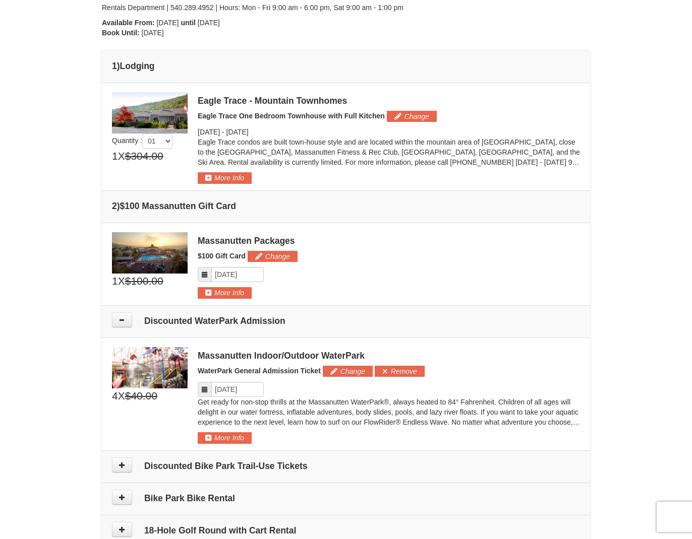
scroll to position [218, 0]
click at [289, 252] on button "Change" at bounding box center [273, 256] width 50 height 11
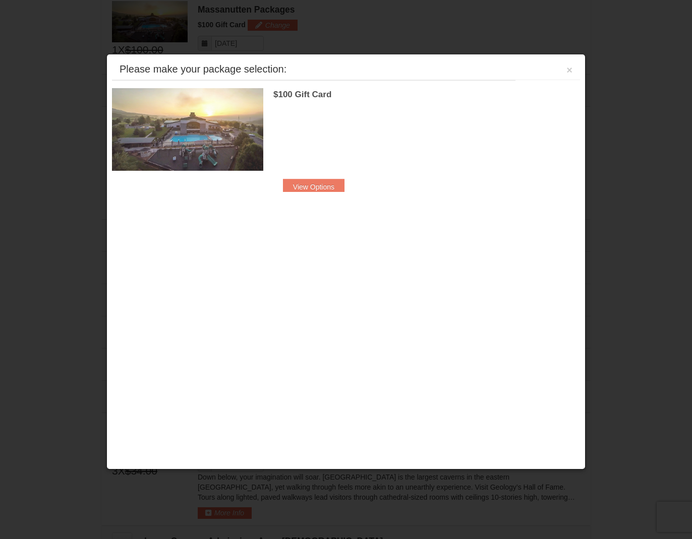
scroll to position [450, 0]
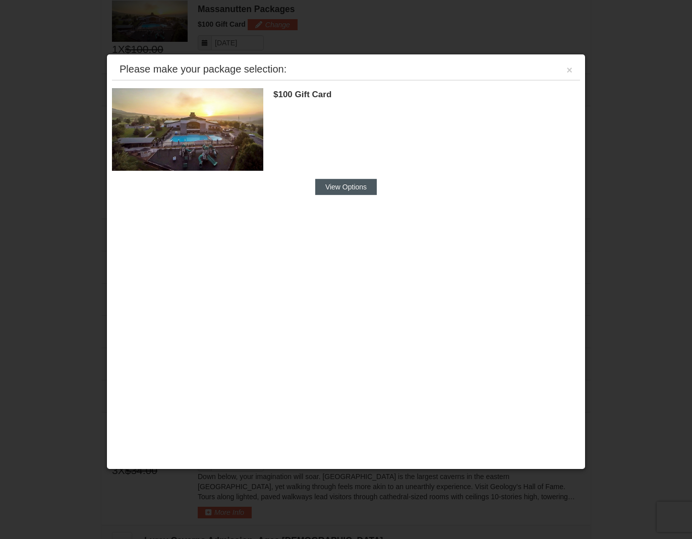
click at [346, 190] on button "View Options" at bounding box center [346, 187] width 62 height 16
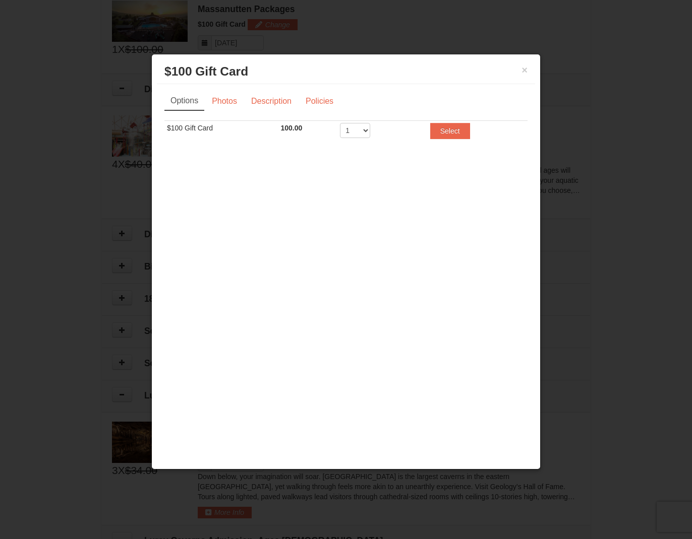
click at [525, 70] on button "×" at bounding box center [524, 70] width 6 height 10
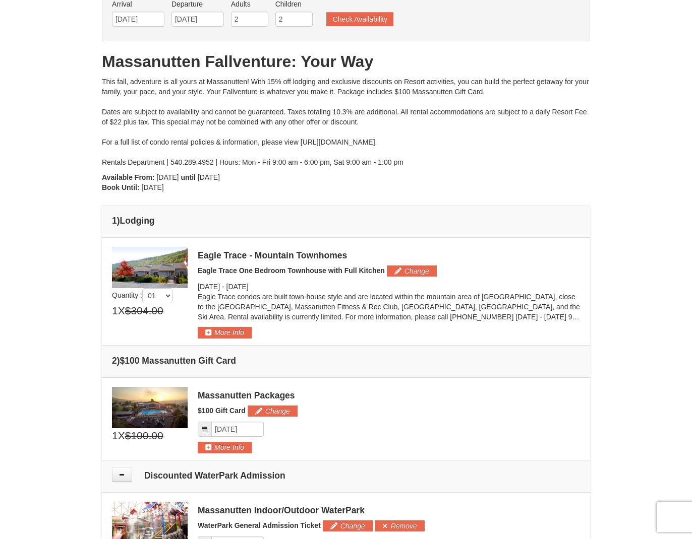
scroll to position [14, 0]
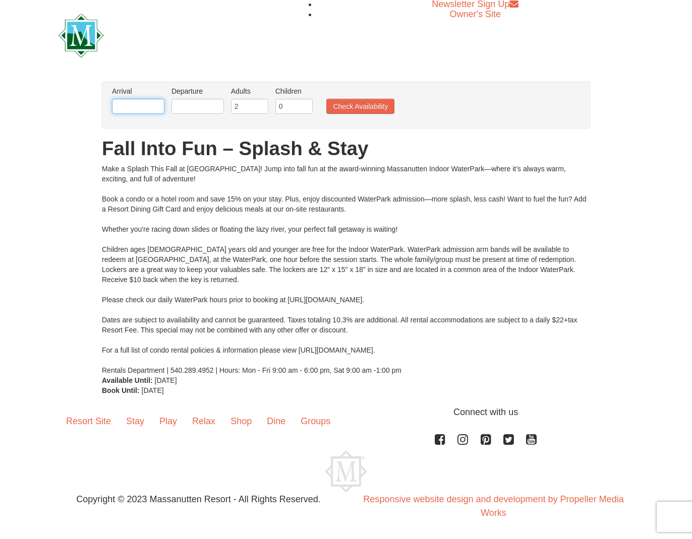
click at [142, 101] on input "text" at bounding box center [138, 106] width 52 height 15
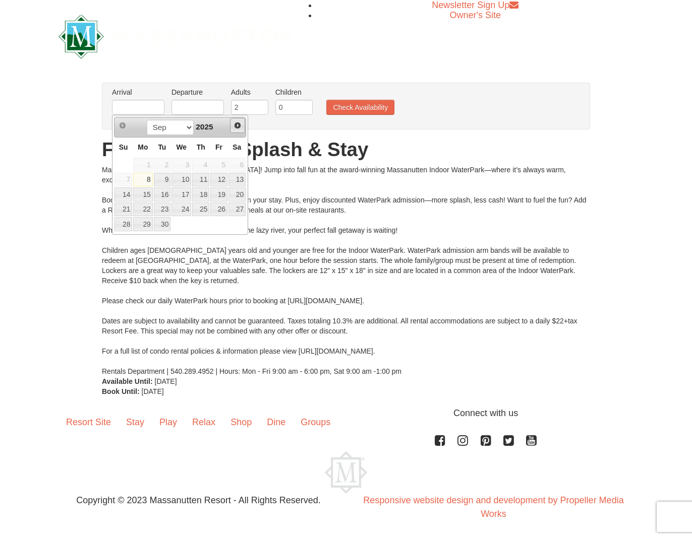
click at [235, 126] on span "Next" at bounding box center [237, 126] width 8 height 8
click at [224, 177] on link "10" at bounding box center [218, 180] width 17 height 14
type input "10/10/2025"
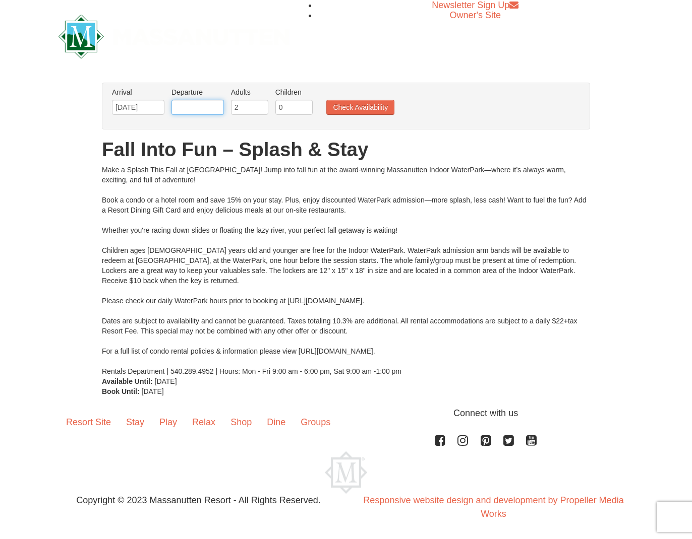
click at [209, 108] on input "text" at bounding box center [197, 107] width 52 height 15
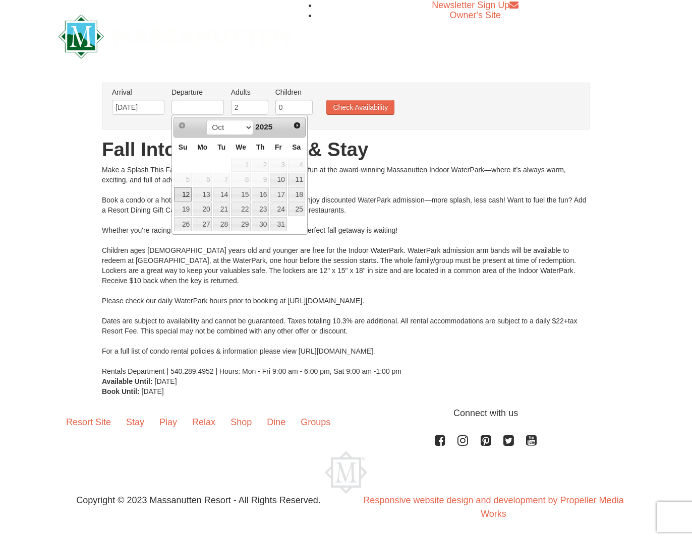
click at [186, 189] on link "12" at bounding box center [183, 195] width 18 height 14
type input "10/12/2025"
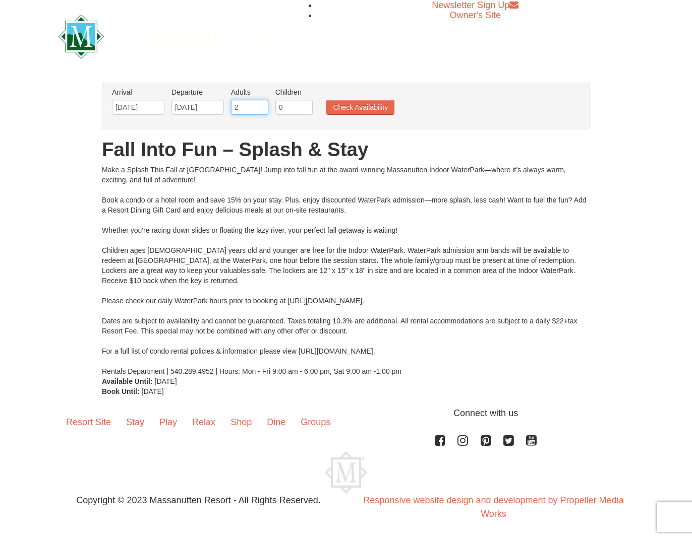
type input "3"
click at [263, 104] on input "3" at bounding box center [249, 107] width 37 height 15
type input "1"
click at [305, 106] on input "1" at bounding box center [293, 107] width 37 height 15
click at [346, 107] on button "Check Availability" at bounding box center [360, 107] width 68 height 15
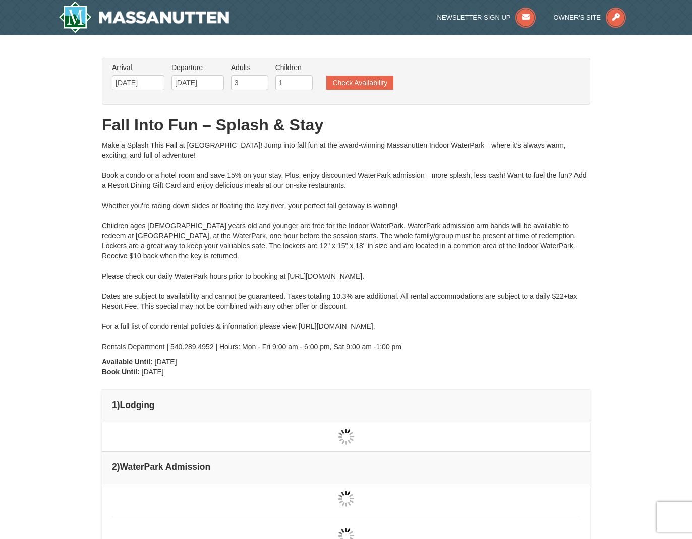
type input "10/11/2025"
type input "10/12/2025"
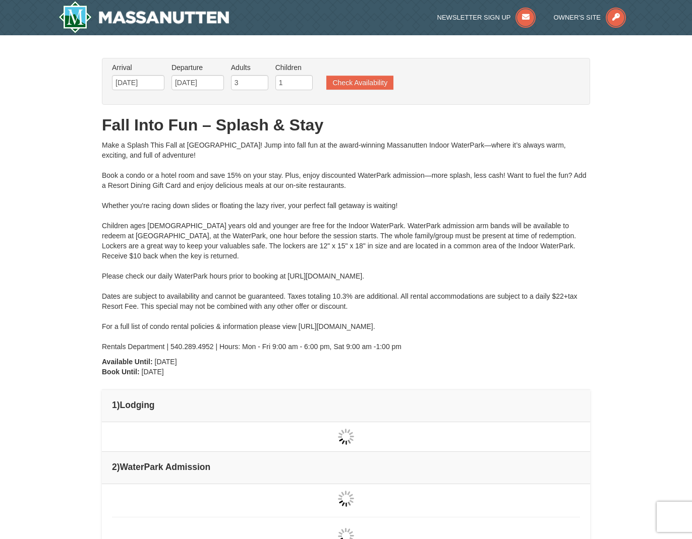
type input "10/12/2025"
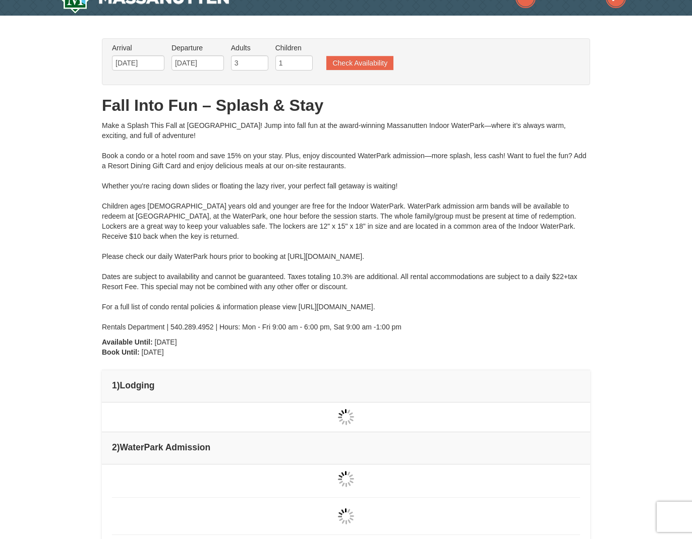
type input "10/12/2025"
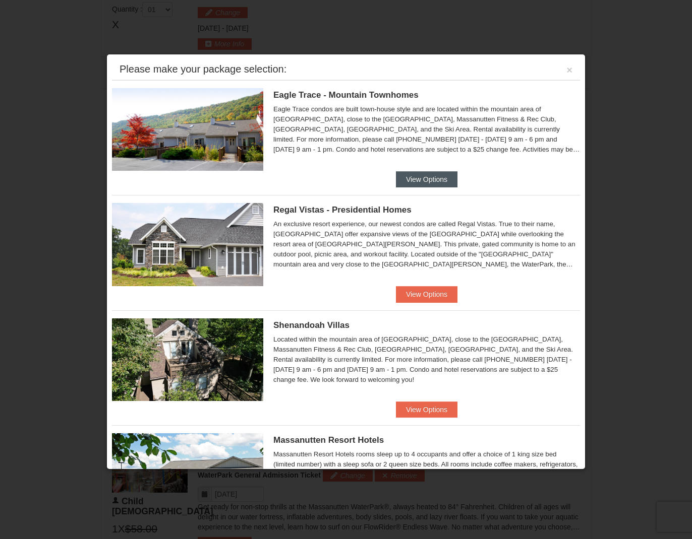
scroll to position [2, 0]
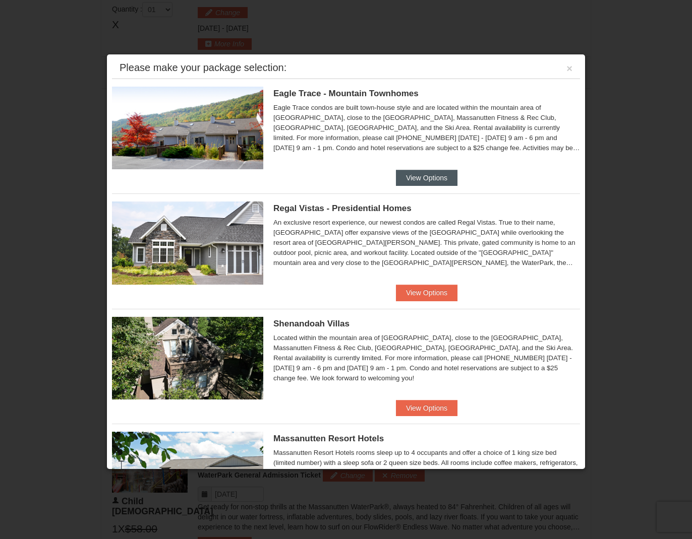
click at [435, 178] on button "View Options" at bounding box center [427, 178] width 62 height 16
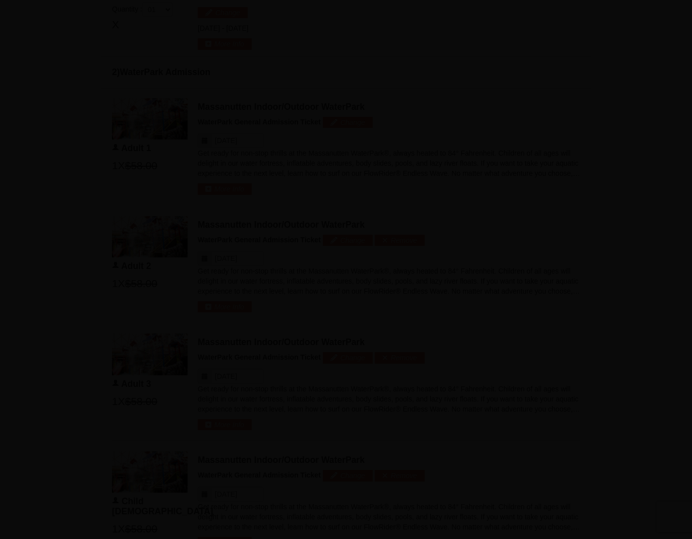
scroll to position [0, 0]
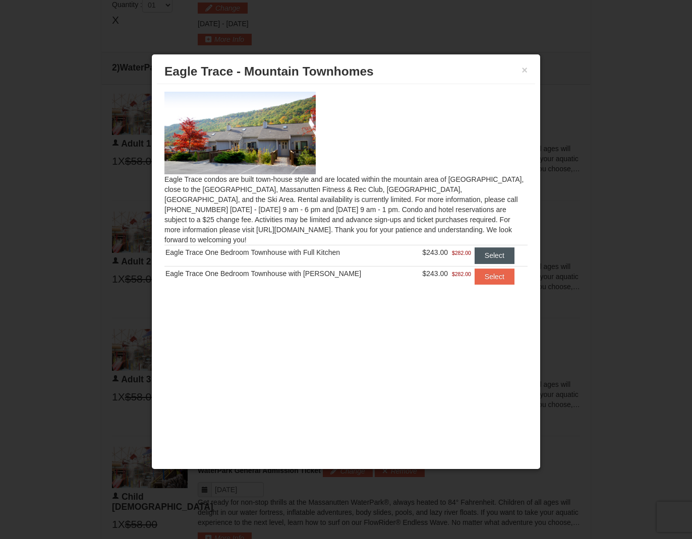
click at [488, 248] on button "Select" at bounding box center [494, 256] width 40 height 16
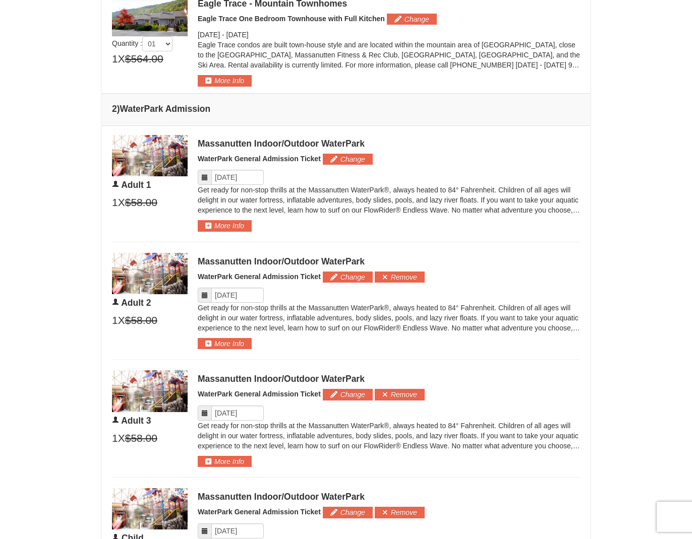
scroll to position [435, 0]
click at [391, 392] on button "Remove" at bounding box center [400, 394] width 50 height 11
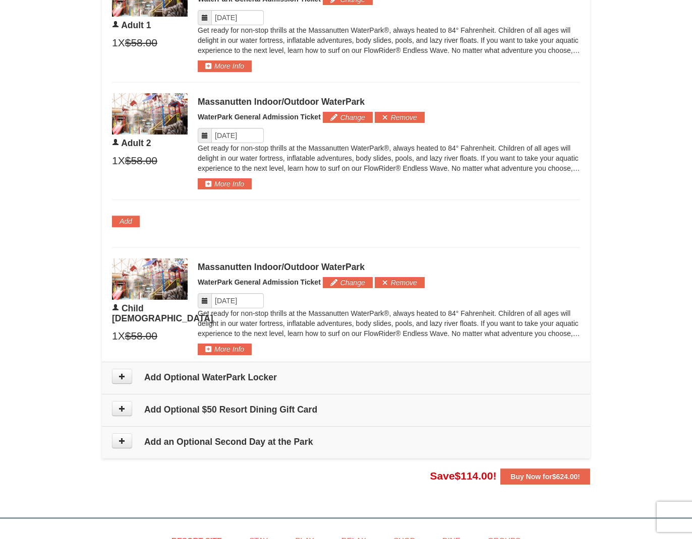
scroll to position [603, 0]
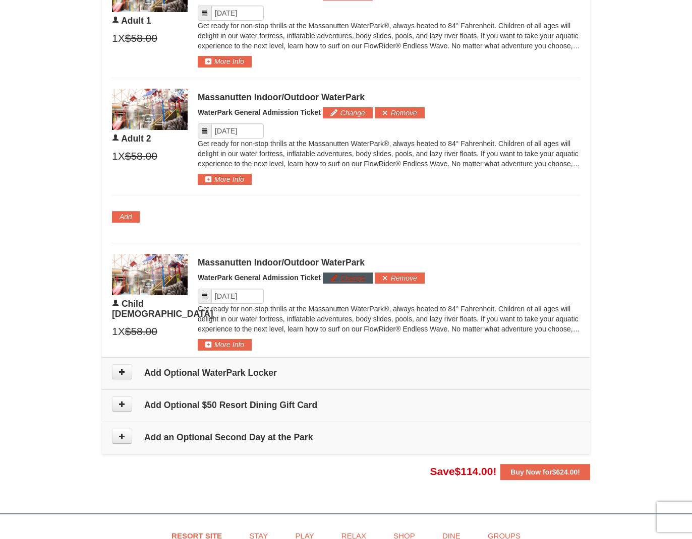
click at [344, 278] on button "Change" at bounding box center [348, 278] width 50 height 11
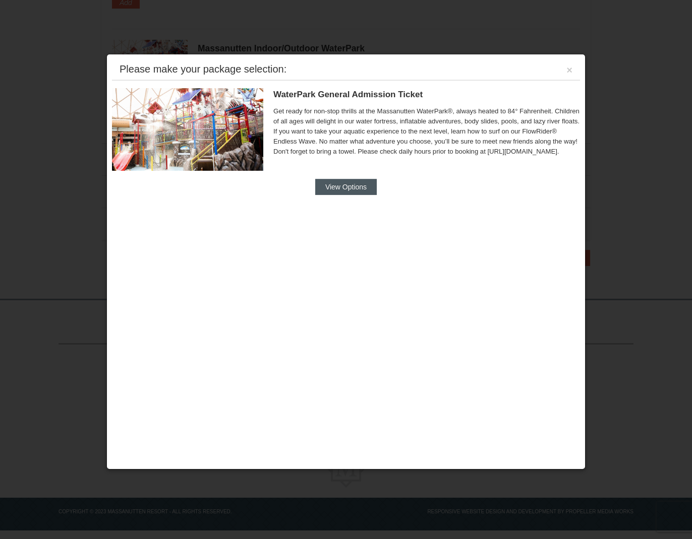
click at [350, 188] on button "View Options" at bounding box center [346, 187] width 62 height 16
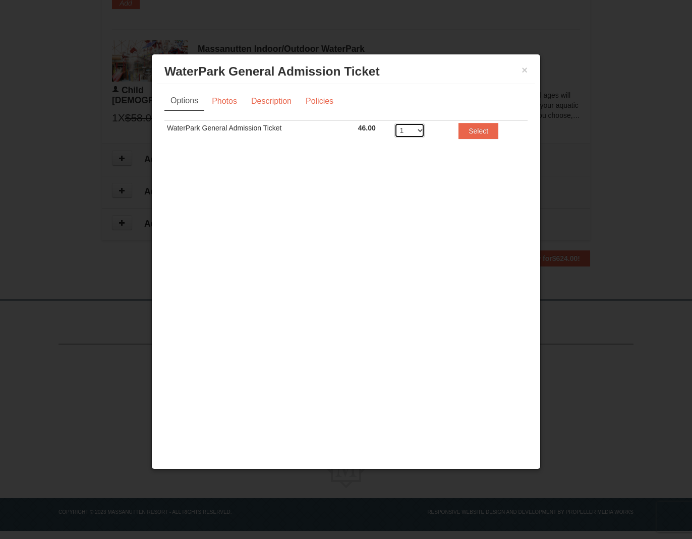
scroll to position [815, 0]
select select "2"
click at [475, 135] on button "Select" at bounding box center [478, 131] width 40 height 16
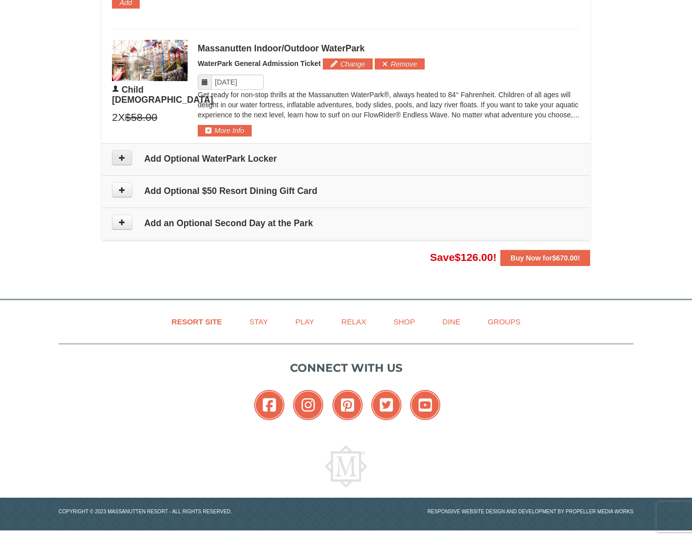
click at [124, 162] on button at bounding box center [122, 157] width 20 height 15
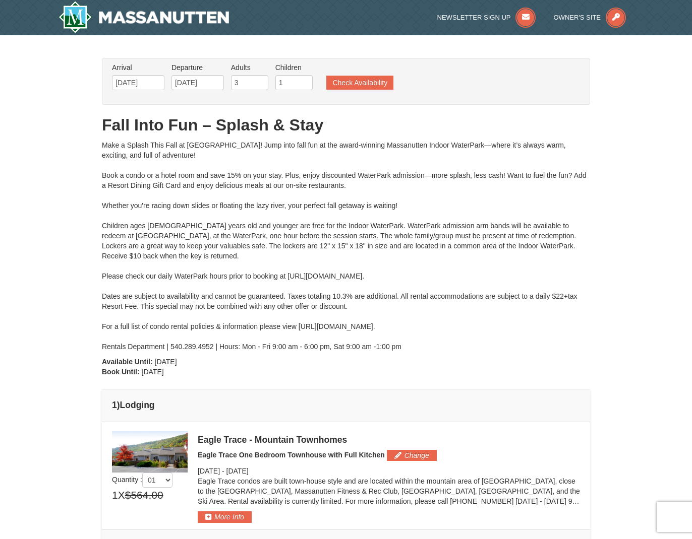
scroll to position [0, 0]
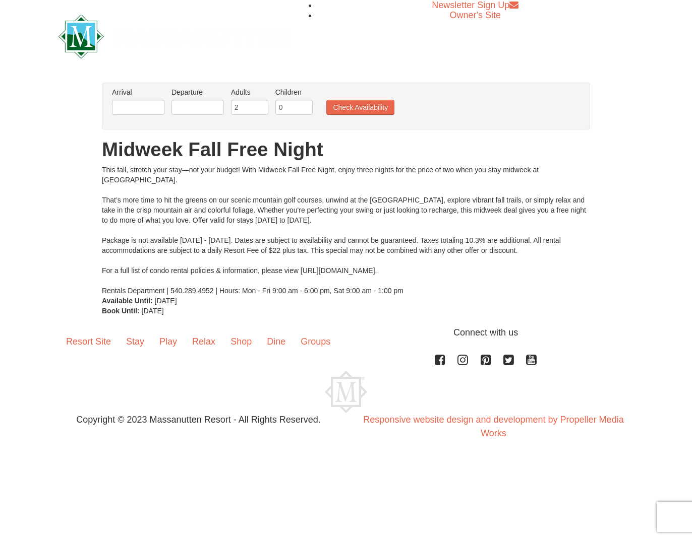
click at [151, 116] on li "Arrival Please format dates MM/DD/YYYY Please format dates MM/DD/YYYY" at bounding box center [137, 103] width 57 height 33
click at [148, 110] on input "text" at bounding box center [138, 107] width 52 height 15
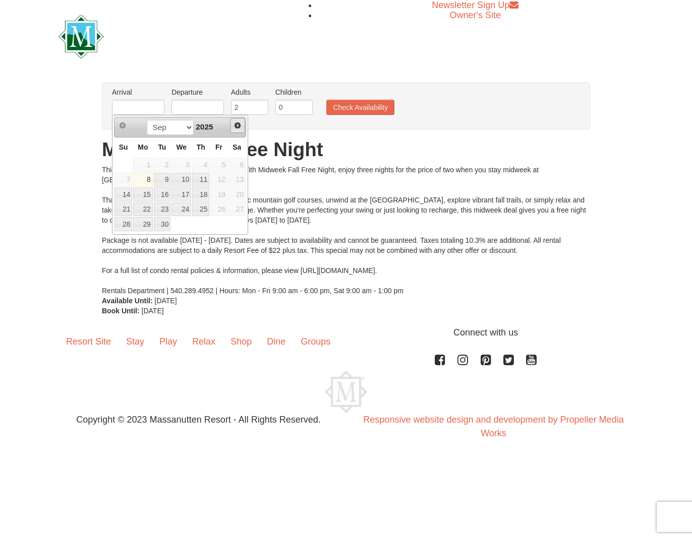
click at [237, 131] on link "Next" at bounding box center [237, 125] width 15 height 15
click at [186, 166] on link "1" at bounding box center [181, 165] width 20 height 14
type input "[DATE]"
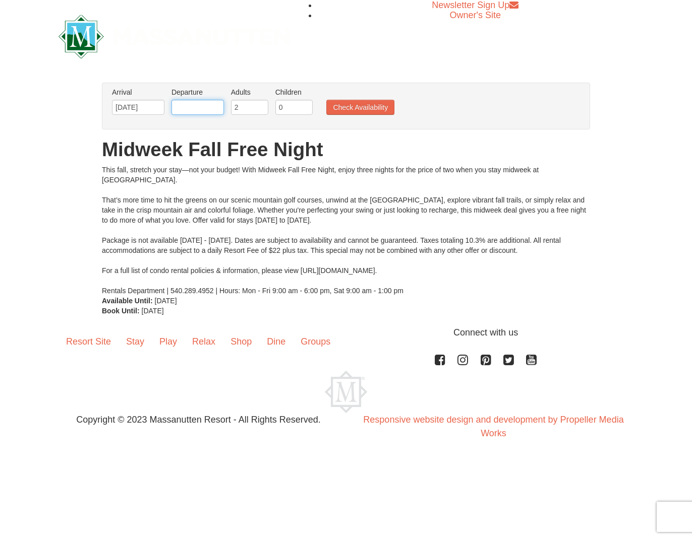
click at [183, 111] on input "text" at bounding box center [197, 107] width 52 height 15
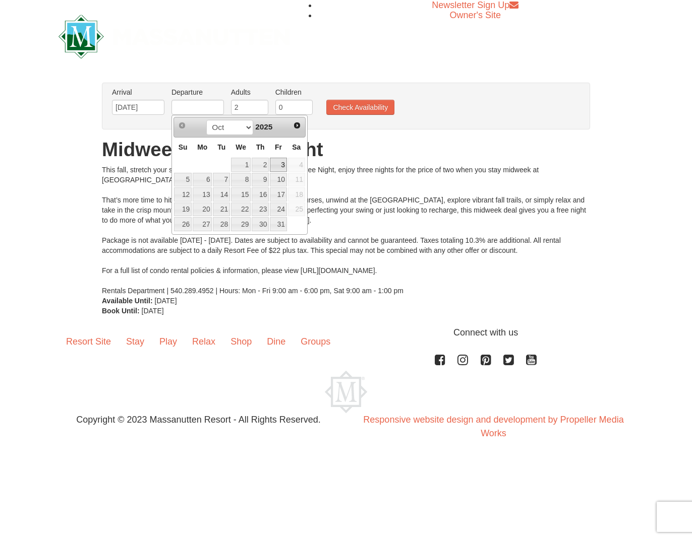
click at [276, 165] on link "3" at bounding box center [278, 165] width 17 height 14
type input "[DATE]"
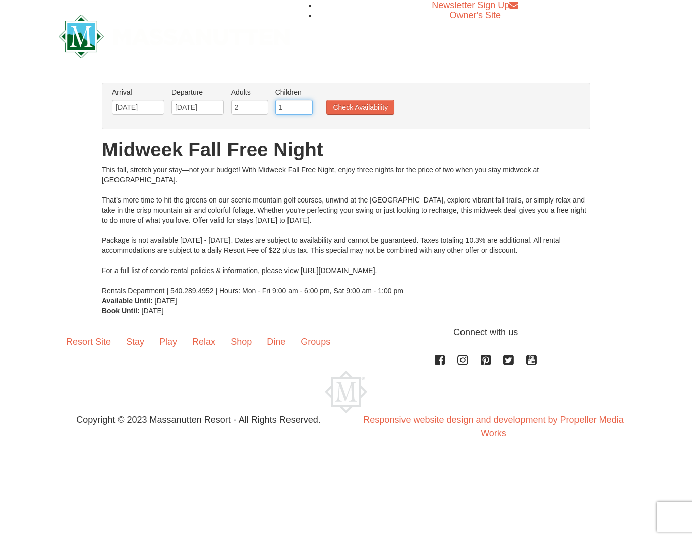
click at [306, 106] on input "1" at bounding box center [293, 107] width 37 height 15
type input "2"
click at [305, 106] on input "2" at bounding box center [293, 107] width 37 height 15
click at [342, 106] on button "Check Availability" at bounding box center [360, 107] width 68 height 15
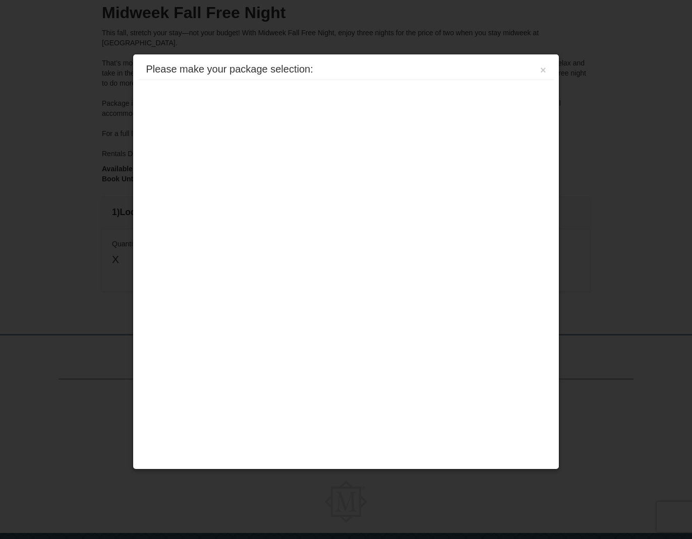
scroll to position [150, 0]
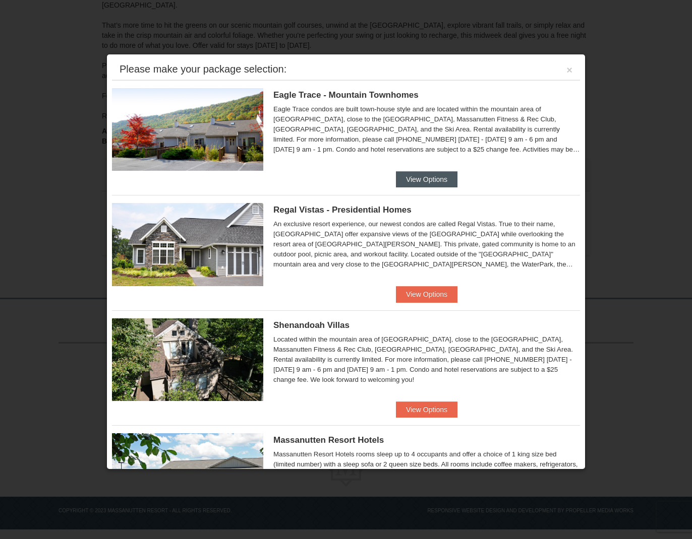
click at [434, 176] on button "View Options" at bounding box center [427, 179] width 62 height 16
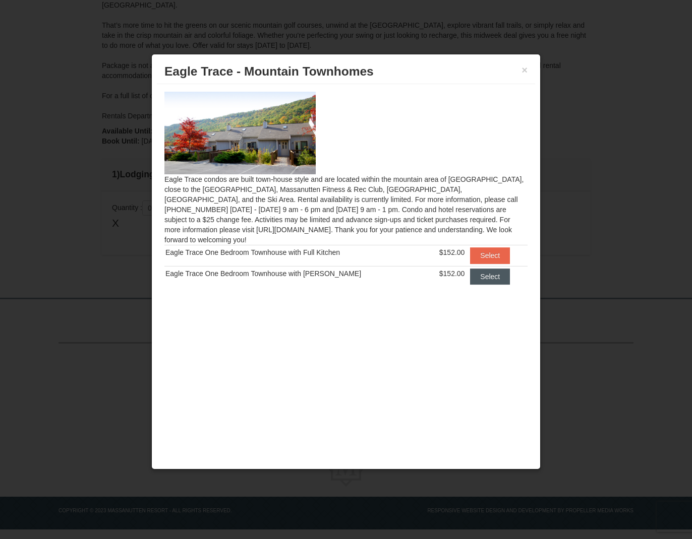
click at [487, 248] on button "Select" at bounding box center [490, 256] width 40 height 16
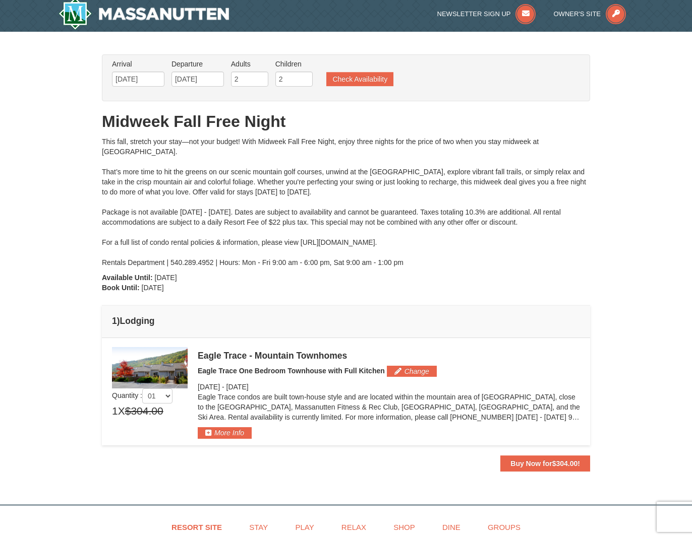
scroll to position [0, 0]
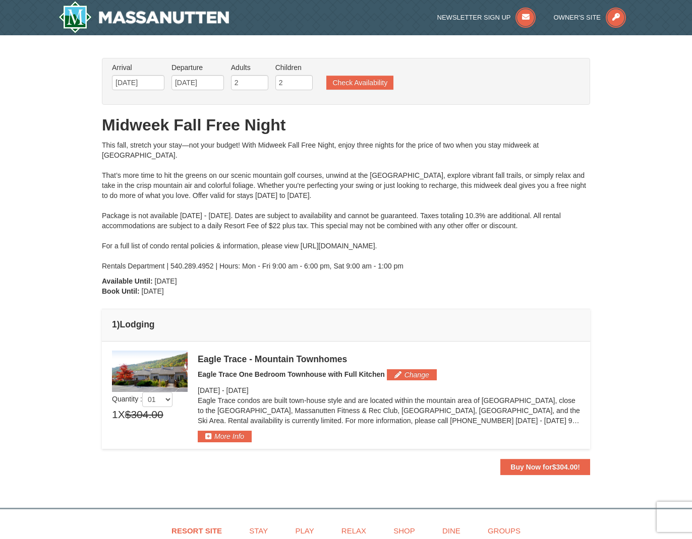
click at [143, 370] on img at bounding box center [150, 371] width 76 height 41
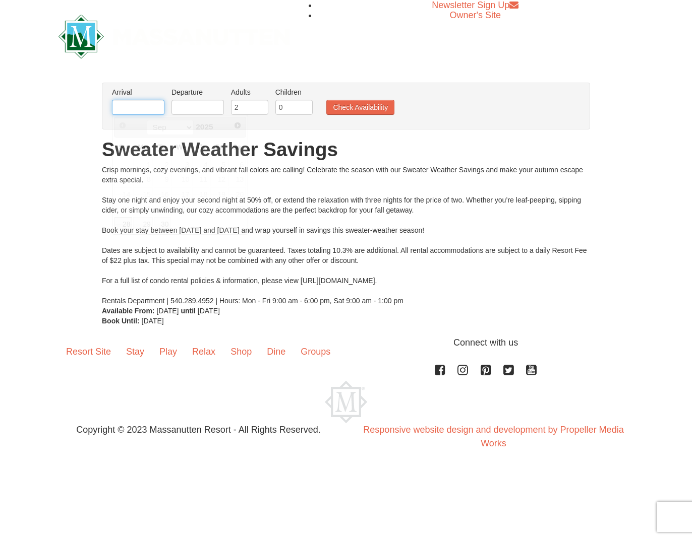
click at [136, 113] on input "text" at bounding box center [138, 107] width 52 height 15
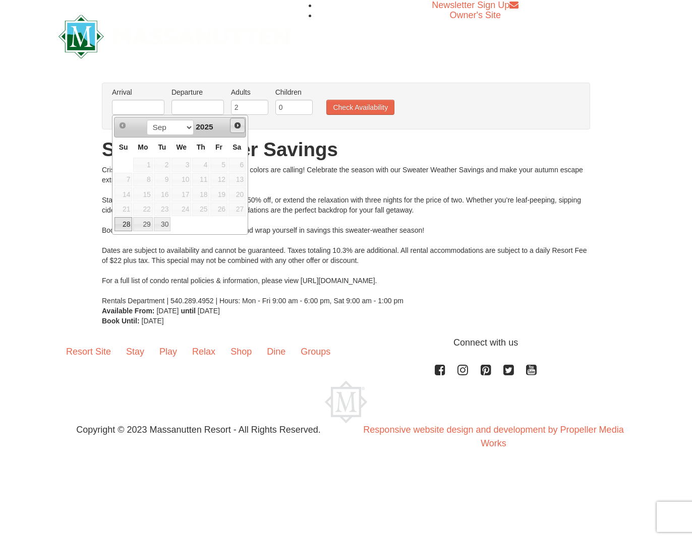
click at [236, 128] on span "Next" at bounding box center [237, 126] width 8 height 8
click at [187, 162] on link "1" at bounding box center [181, 165] width 20 height 14
type input "[DATE]"
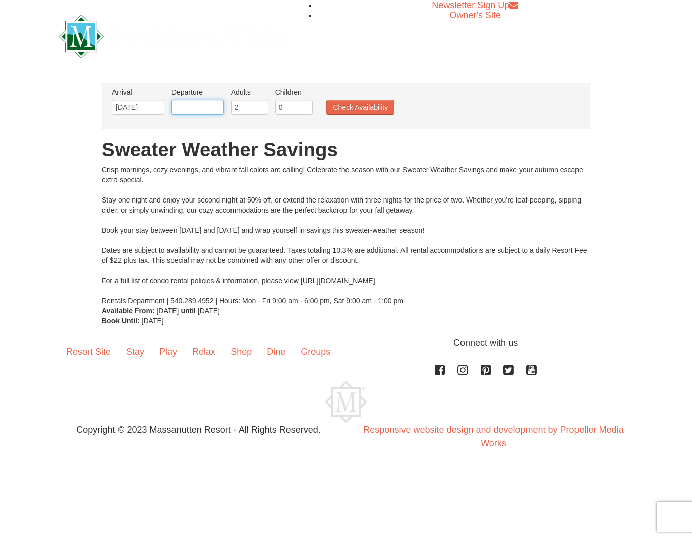
click at [211, 112] on input "text" at bounding box center [197, 107] width 52 height 15
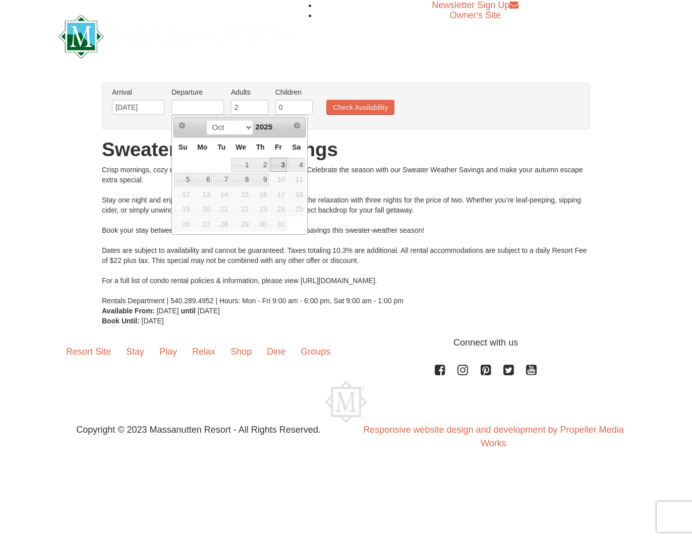
click at [278, 161] on link "3" at bounding box center [278, 165] width 17 height 14
type input "[DATE]"
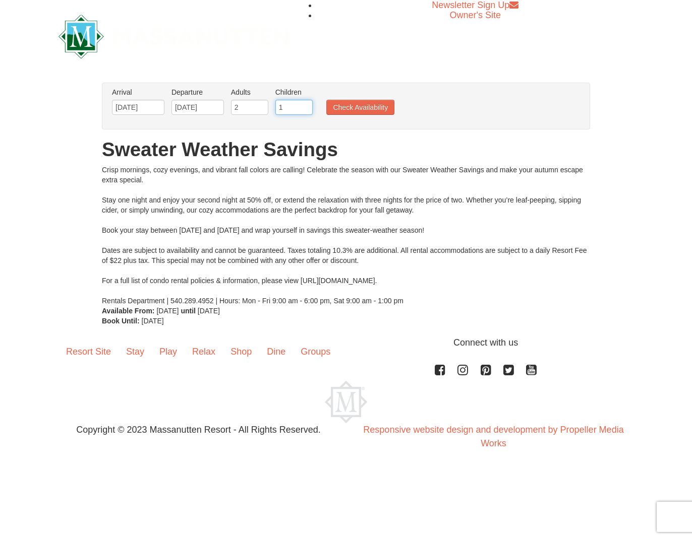
click at [305, 106] on input "1" at bounding box center [293, 107] width 37 height 15
type input "2"
click at [305, 106] on input "2" at bounding box center [293, 107] width 37 height 15
click at [351, 108] on button "Check Availability" at bounding box center [360, 107] width 68 height 15
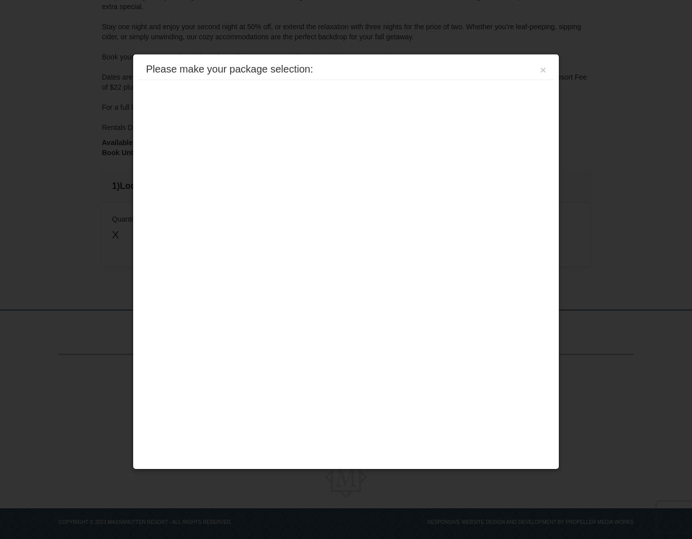
scroll to position [160, 0]
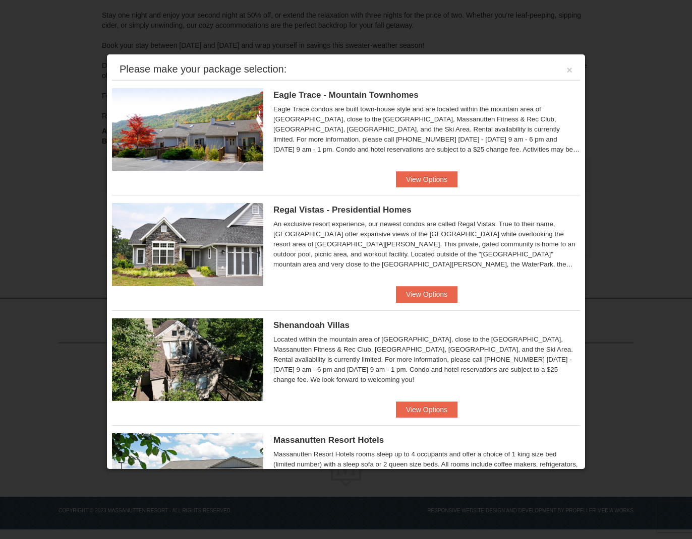
click at [449, 176] on button "View Options" at bounding box center [427, 179] width 62 height 16
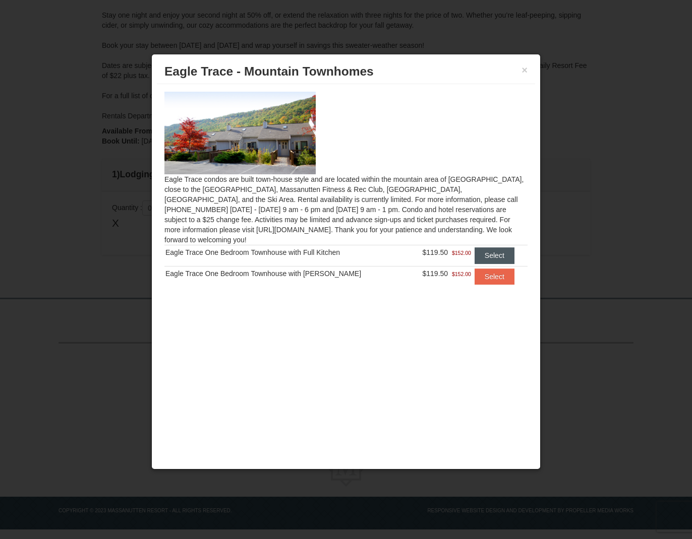
click at [487, 248] on button "Select" at bounding box center [494, 256] width 40 height 16
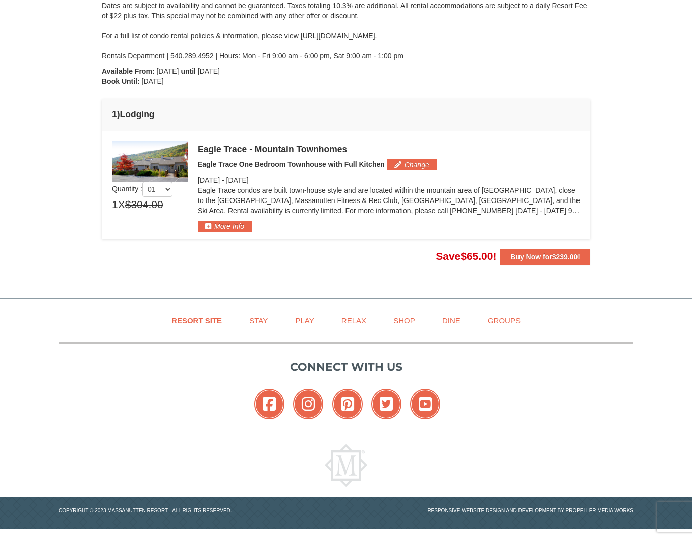
scroll to position [207, 0]
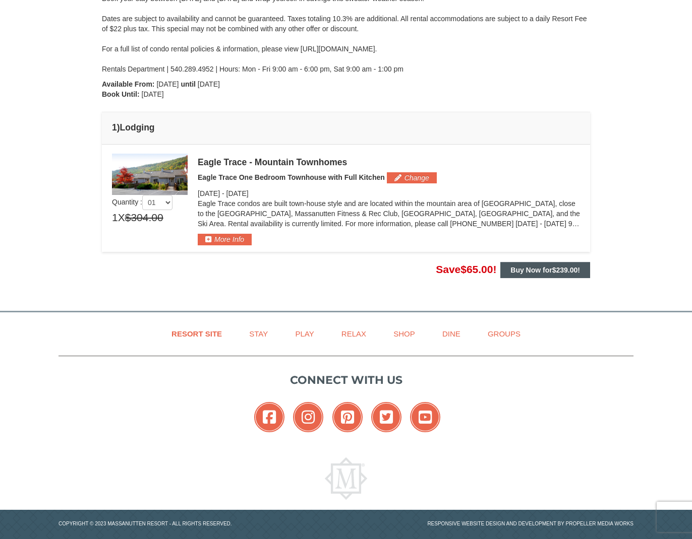
click at [569, 275] on button "Buy Now for $239.00 !" at bounding box center [545, 270] width 90 height 16
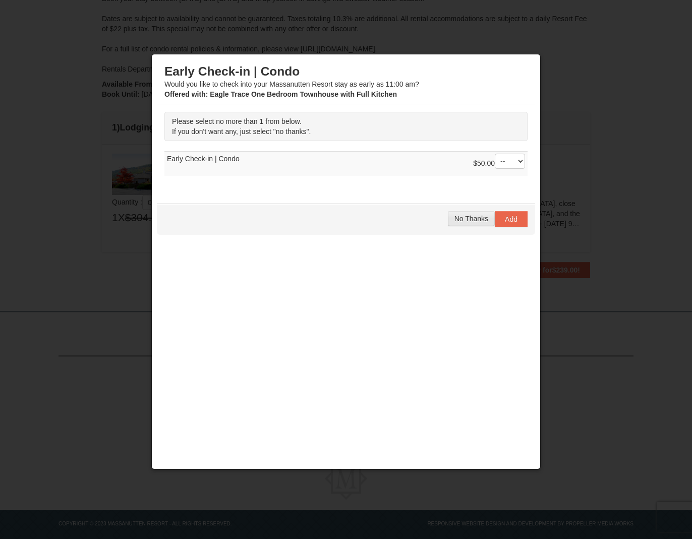
click at [478, 221] on span "No Thanks" at bounding box center [471, 219] width 34 height 8
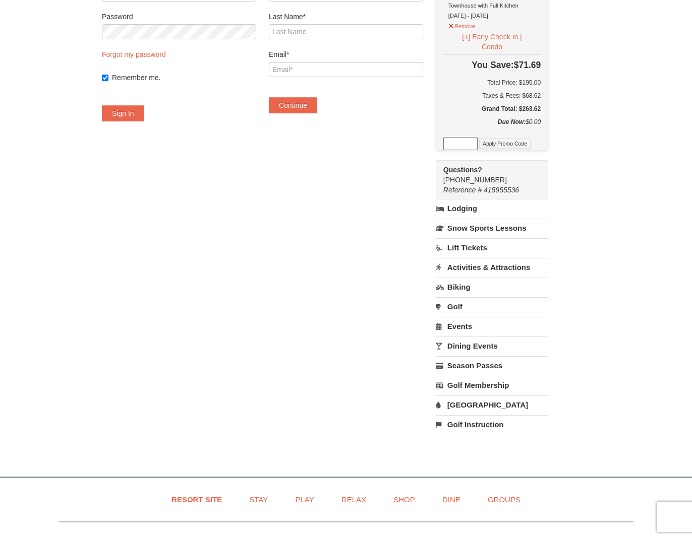
scroll to position [127, 0]
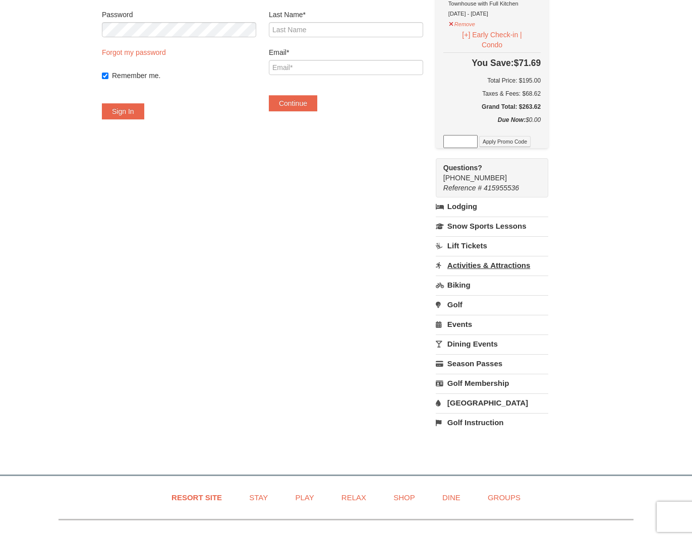
click at [480, 267] on link "Activities & Attractions" at bounding box center [492, 265] width 112 height 19
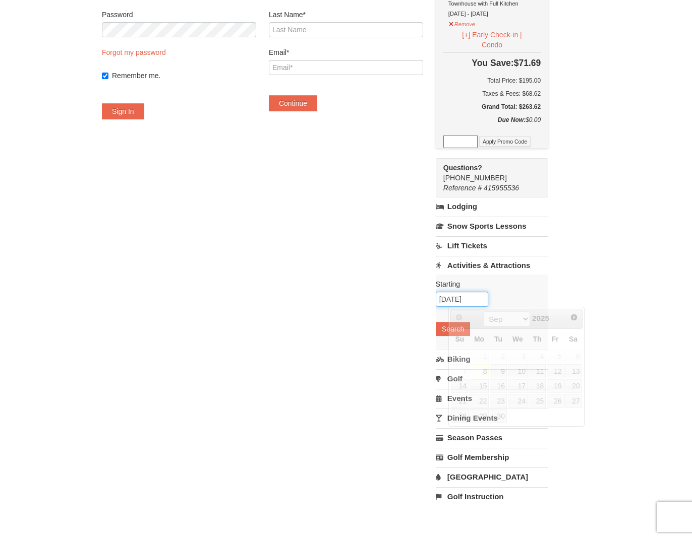
click at [470, 303] on input "[DATE]" at bounding box center [462, 299] width 52 height 15
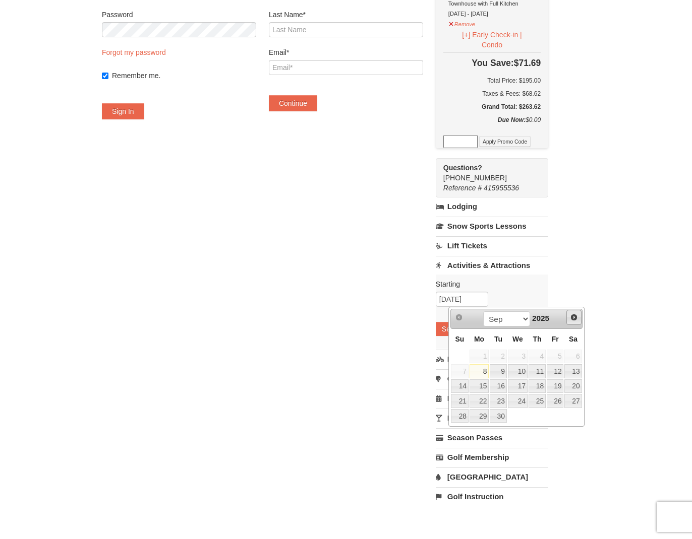
click at [577, 321] on span "Next" at bounding box center [574, 318] width 8 height 8
click at [538, 353] on link "2" at bounding box center [536, 357] width 17 height 14
type input "10/02/2025"
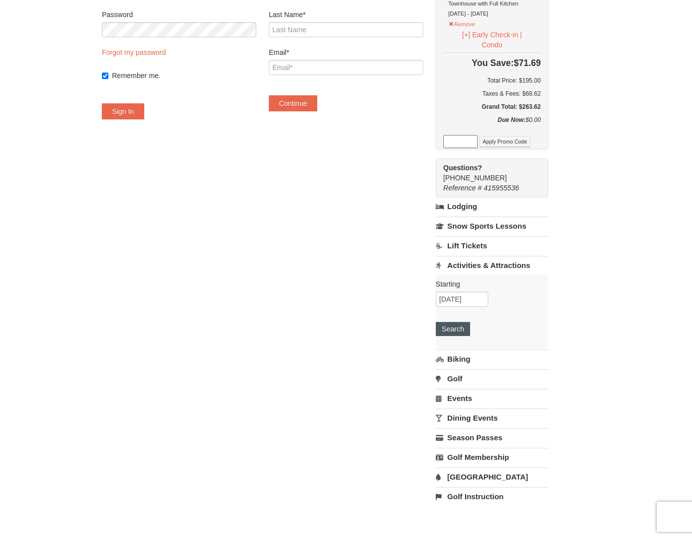
click at [470, 329] on button "Search" at bounding box center [453, 329] width 34 height 14
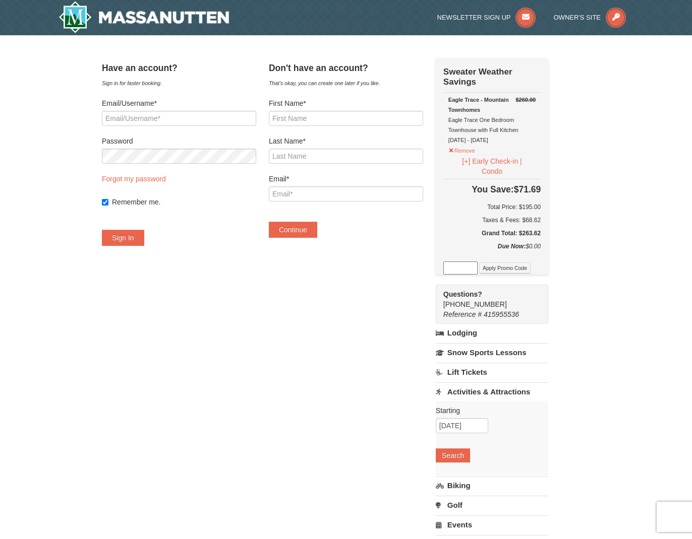
scroll to position [0, 0]
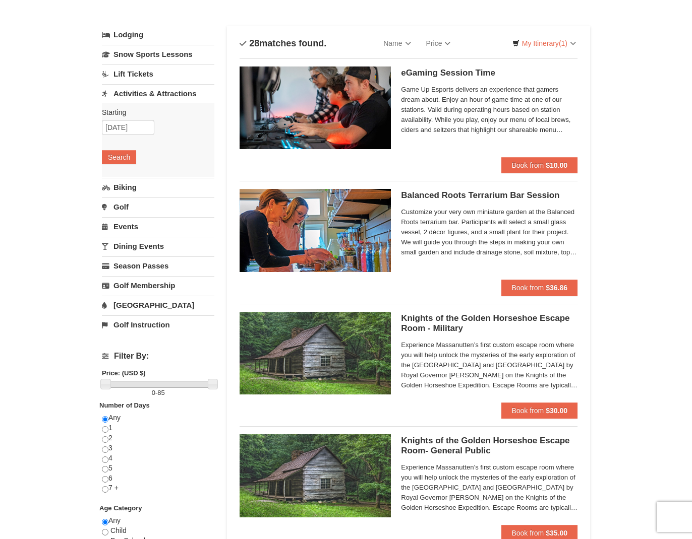
scroll to position [12, 0]
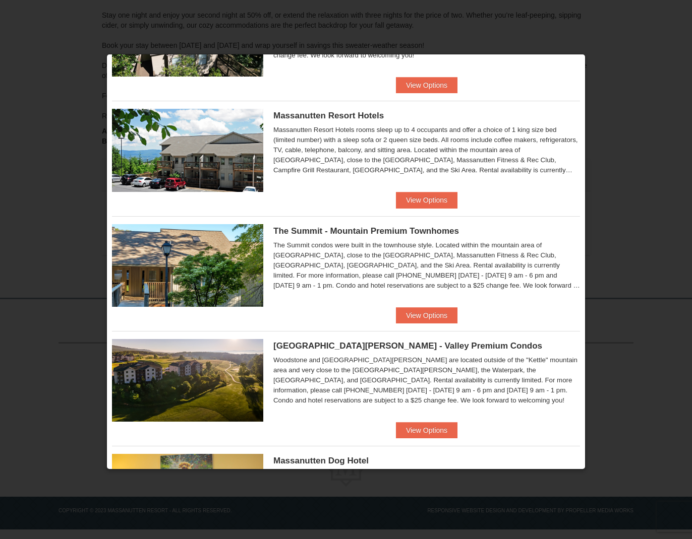
scroll to position [324, 0]
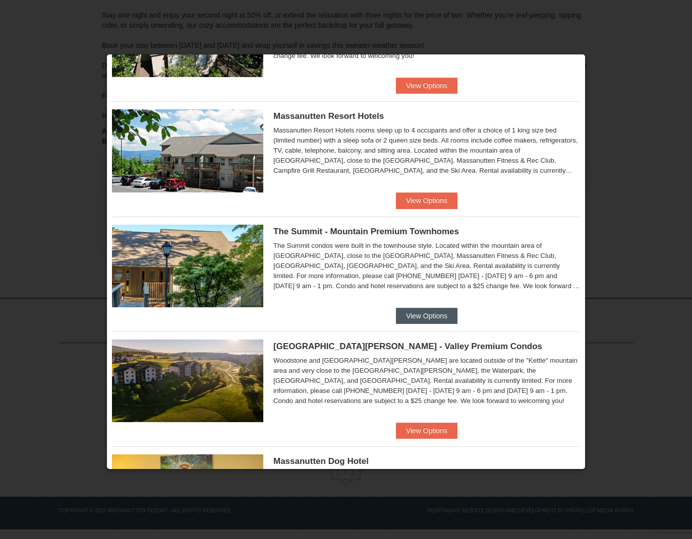
click at [417, 317] on button "View Options" at bounding box center [427, 316] width 62 height 16
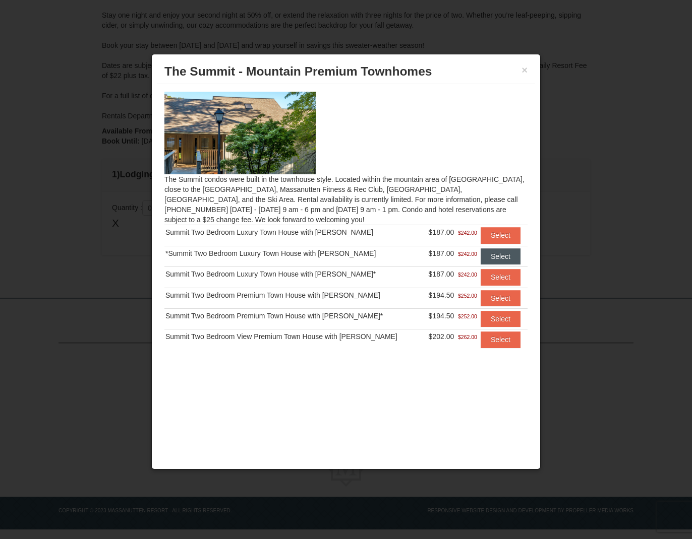
click at [492, 260] on button "Select" at bounding box center [500, 257] width 40 height 16
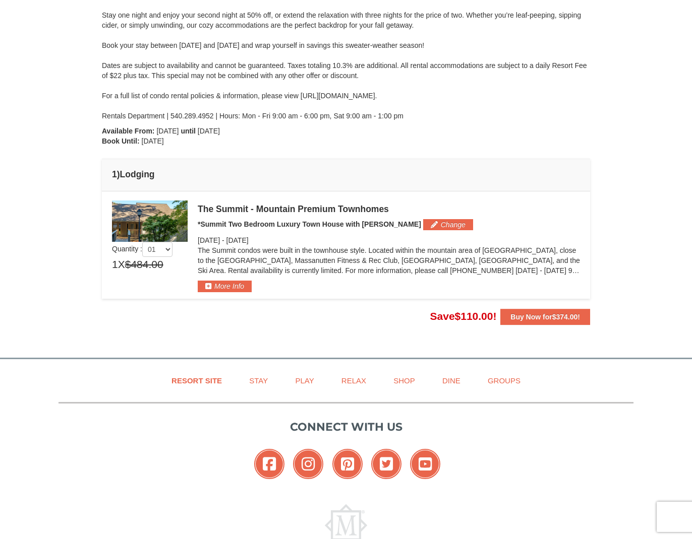
click at [399, 230] on div "The Summit - Mountain Premium Townhomes *Summit Two Bedroom Luxury Town House w…" at bounding box center [389, 247] width 382 height 92
click at [423, 225] on button "Change" at bounding box center [448, 224] width 50 height 11
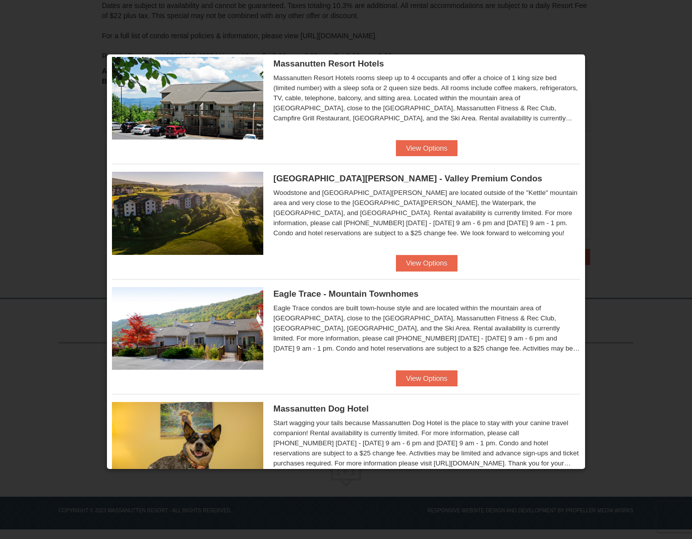
scroll to position [33, 0]
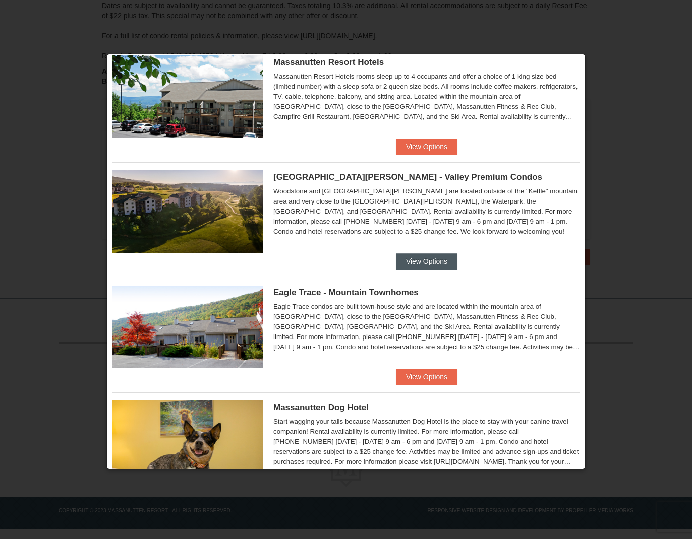
click at [417, 257] on button "View Options" at bounding box center [427, 262] width 62 height 16
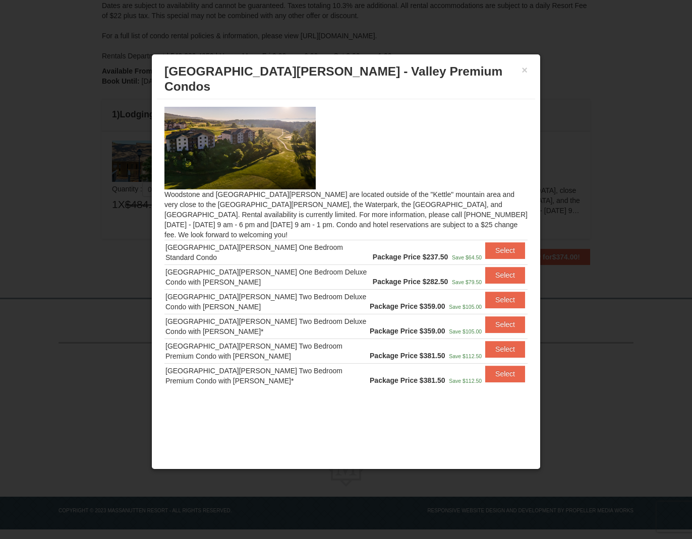
drag, startPoint x: 524, startPoint y: 70, endPoint x: 521, endPoint y: 82, distance: 13.0
click at [524, 70] on button "×" at bounding box center [524, 70] width 6 height 10
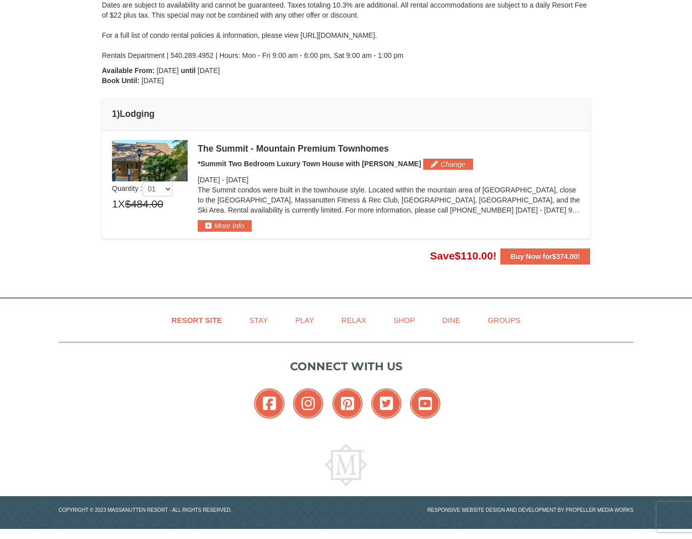
scroll to position [220, 0]
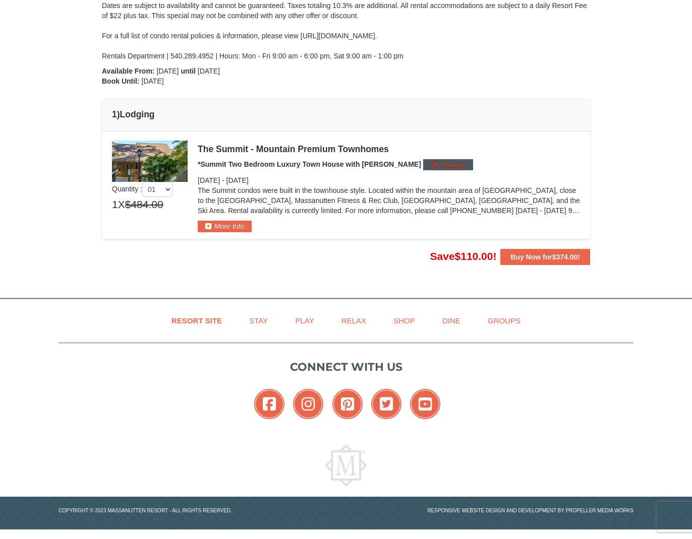
click at [423, 167] on button "Change" at bounding box center [448, 164] width 50 height 11
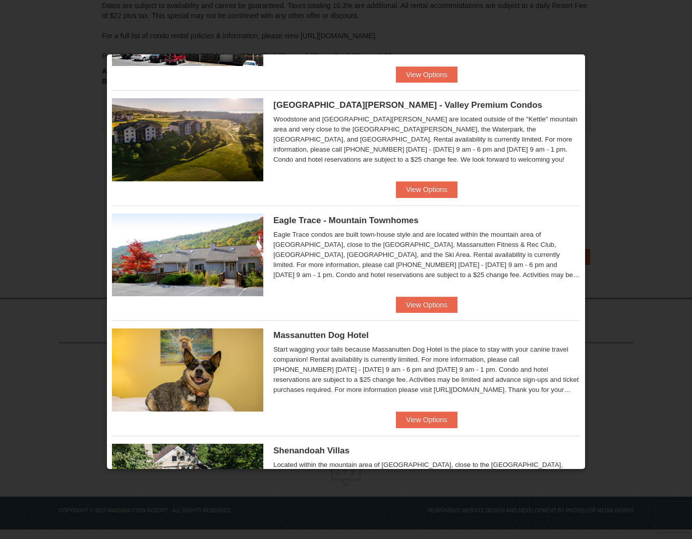
scroll to position [104, 0]
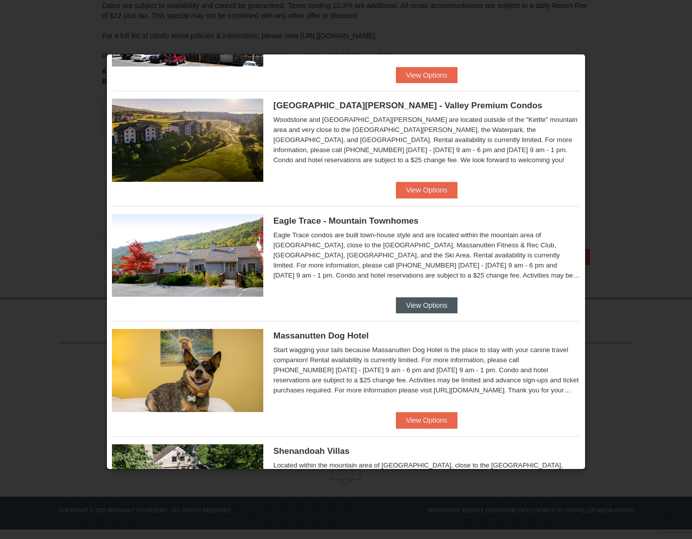
click at [426, 307] on button "View Options" at bounding box center [427, 305] width 62 height 16
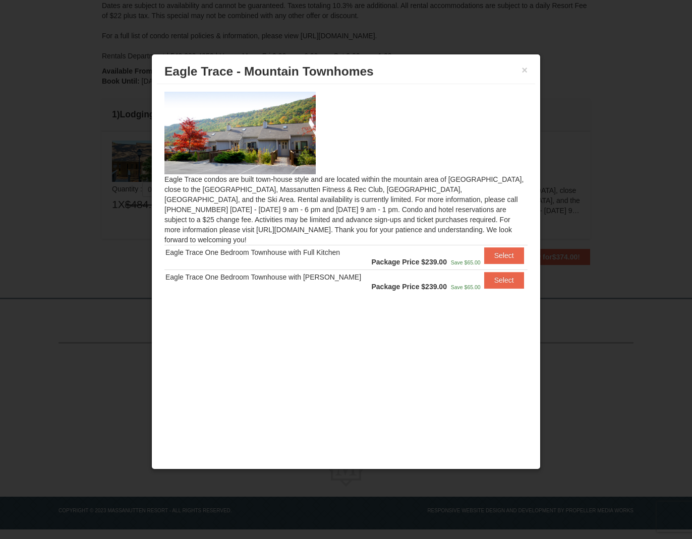
click at [523, 73] on button "×" at bounding box center [524, 70] width 6 height 10
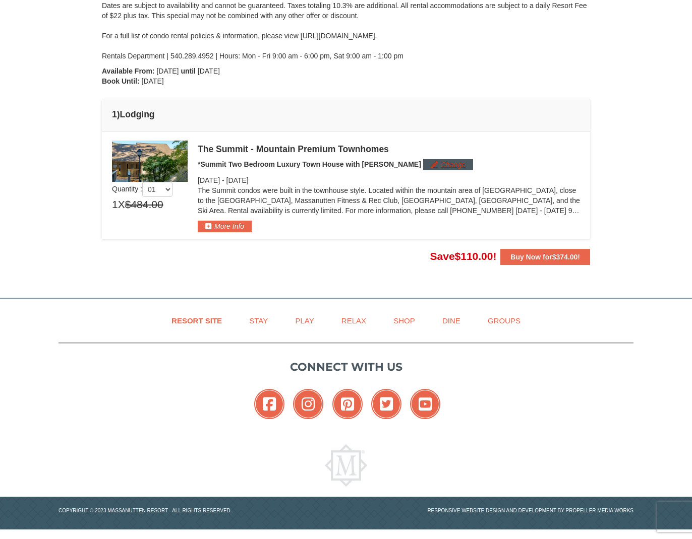
click at [432, 167] on button "Change" at bounding box center [448, 164] width 50 height 11
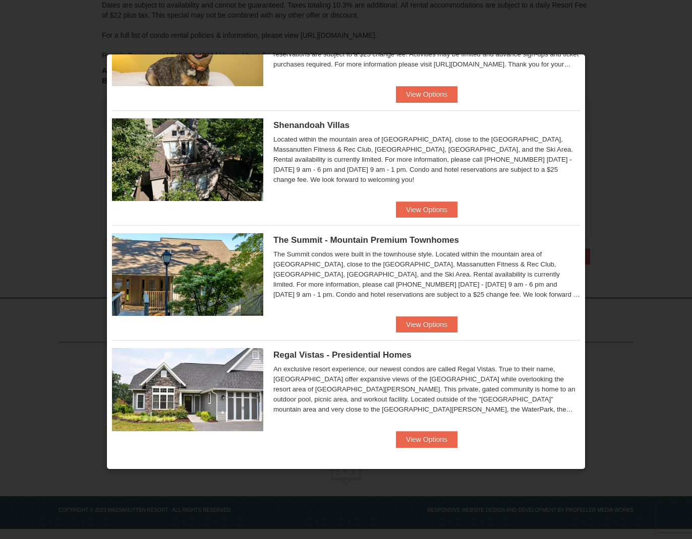
scroll to position [220, 0]
click at [434, 434] on button "View Options" at bounding box center [427, 440] width 62 height 16
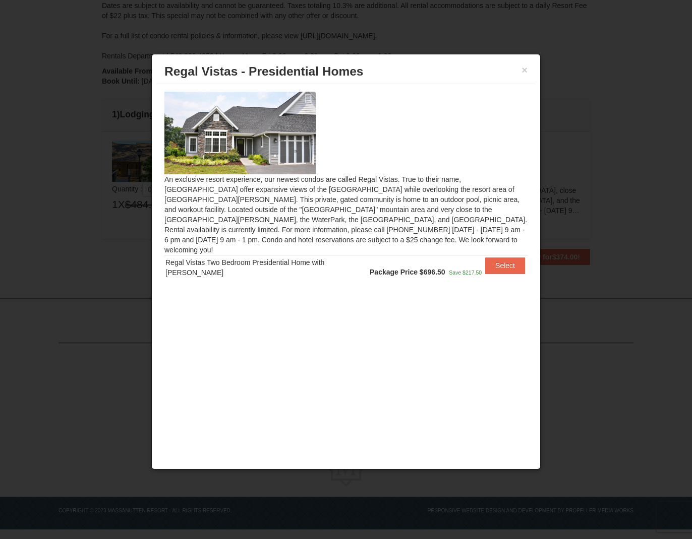
click at [528, 73] on div "× Regal Vistas - Presidential Homes" at bounding box center [346, 71] width 378 height 25
click at [523, 73] on button "×" at bounding box center [524, 70] width 6 height 10
